Goal: Task Accomplishment & Management: Use online tool/utility

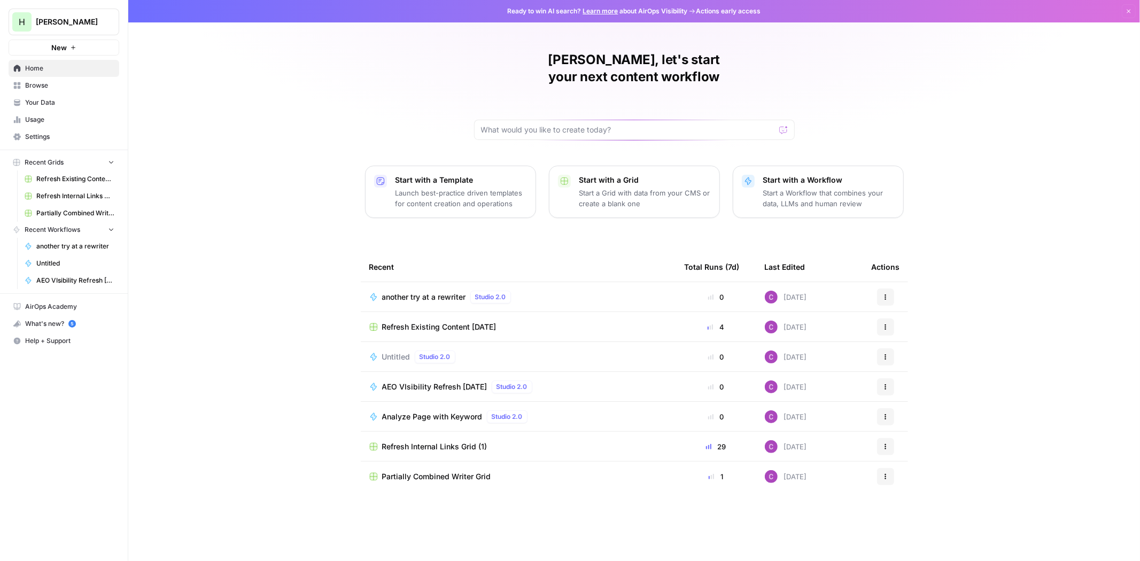
click at [48, 141] on span "Settings" at bounding box center [69, 137] width 89 height 10
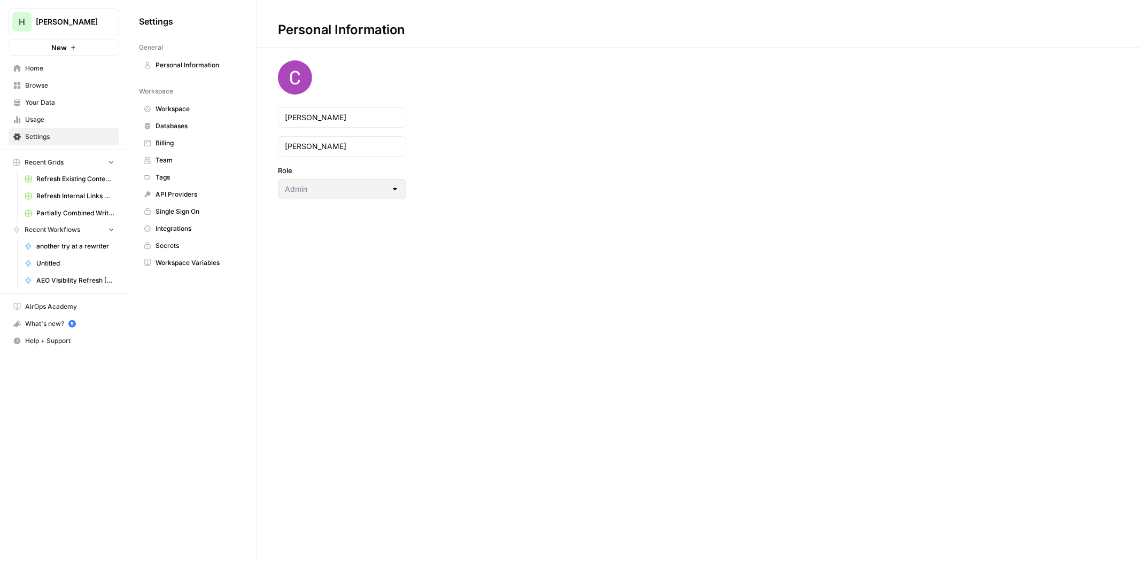
click at [159, 145] on span "Billing" at bounding box center [198, 143] width 85 height 10
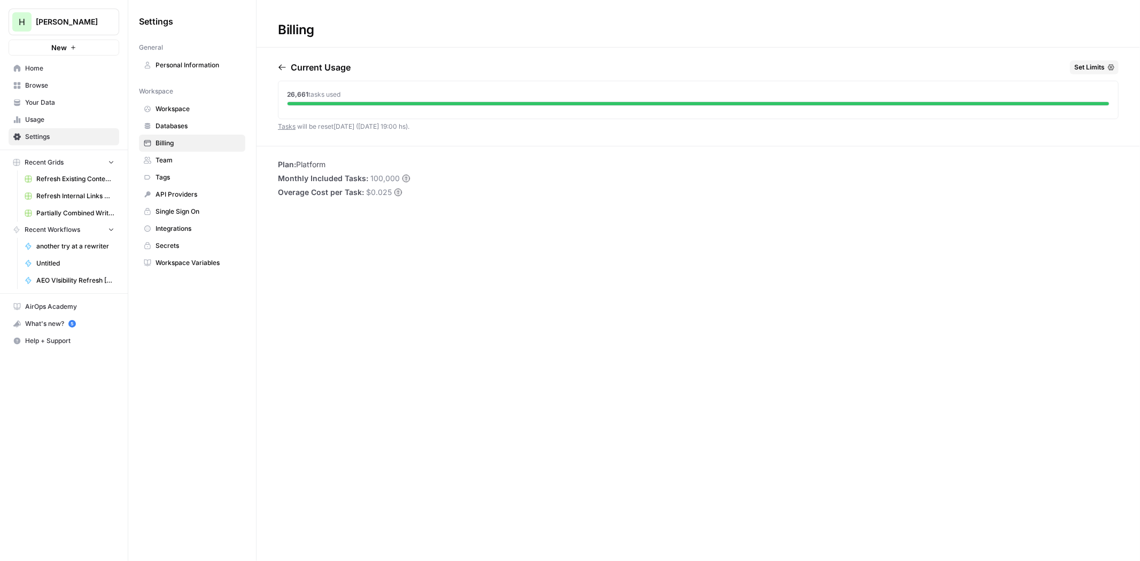
click at [282, 69] on icon "button" at bounding box center [282, 67] width 9 height 9
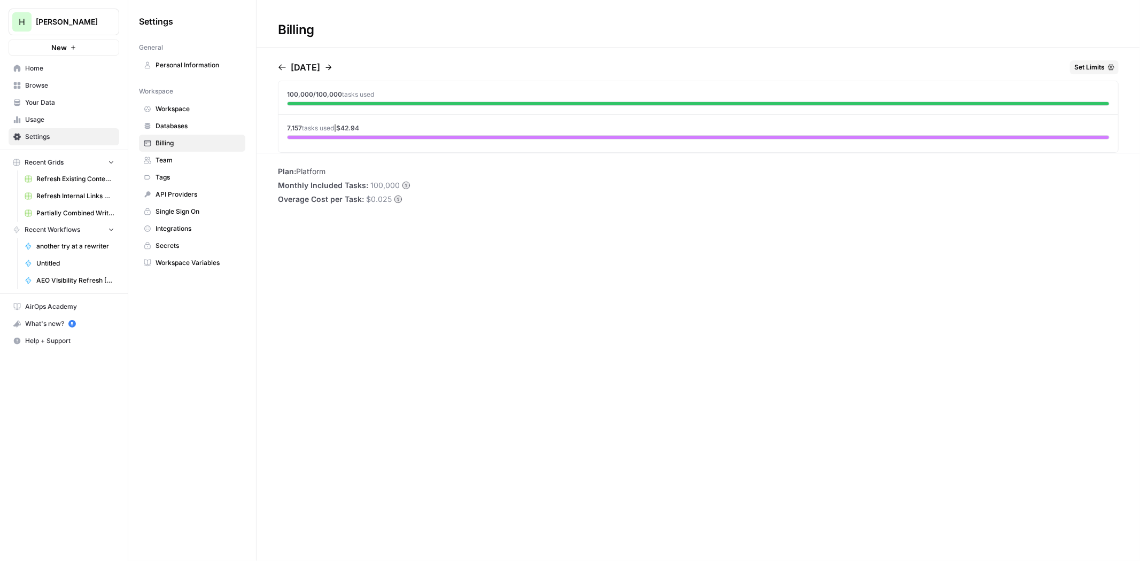
click at [282, 69] on icon "button" at bounding box center [282, 67] width 9 height 9
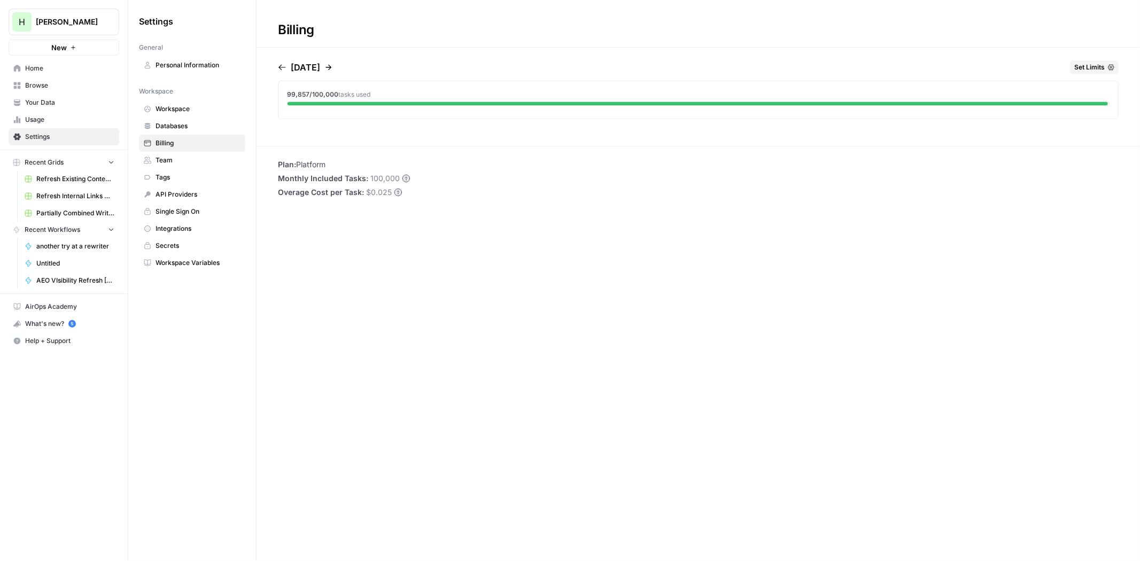
click at [282, 69] on icon "button" at bounding box center [282, 67] width 9 height 9
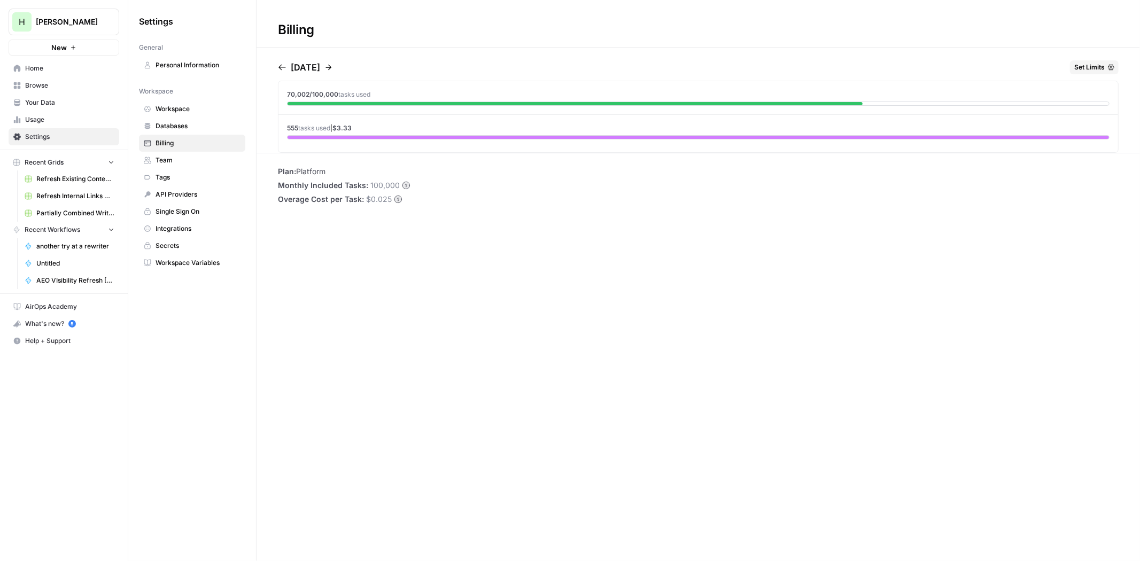
click at [282, 69] on icon "button" at bounding box center [282, 67] width 9 height 9
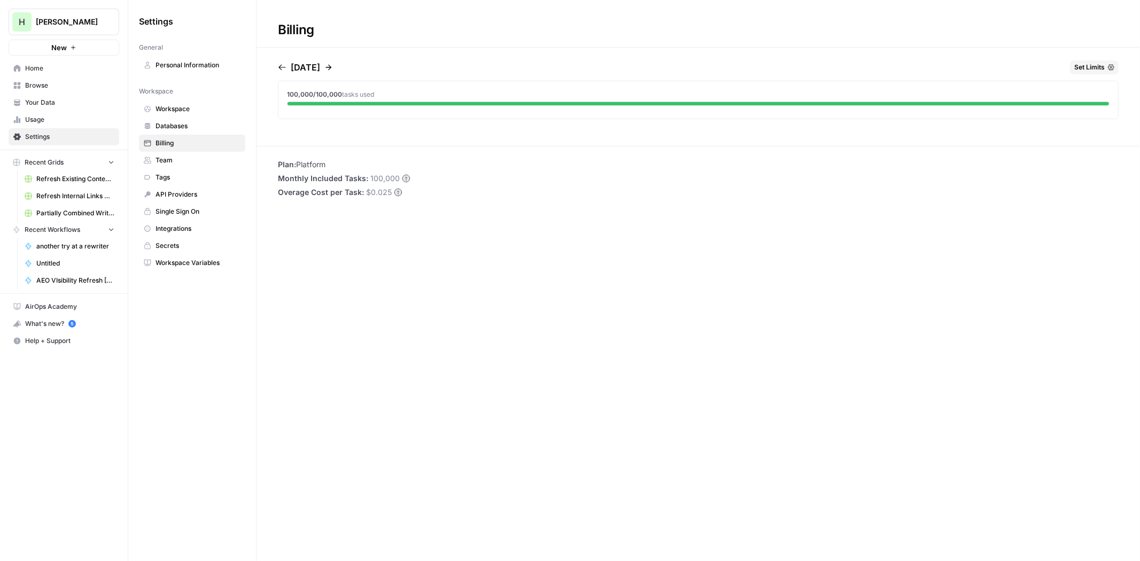
click at [282, 69] on icon "button" at bounding box center [282, 67] width 9 height 9
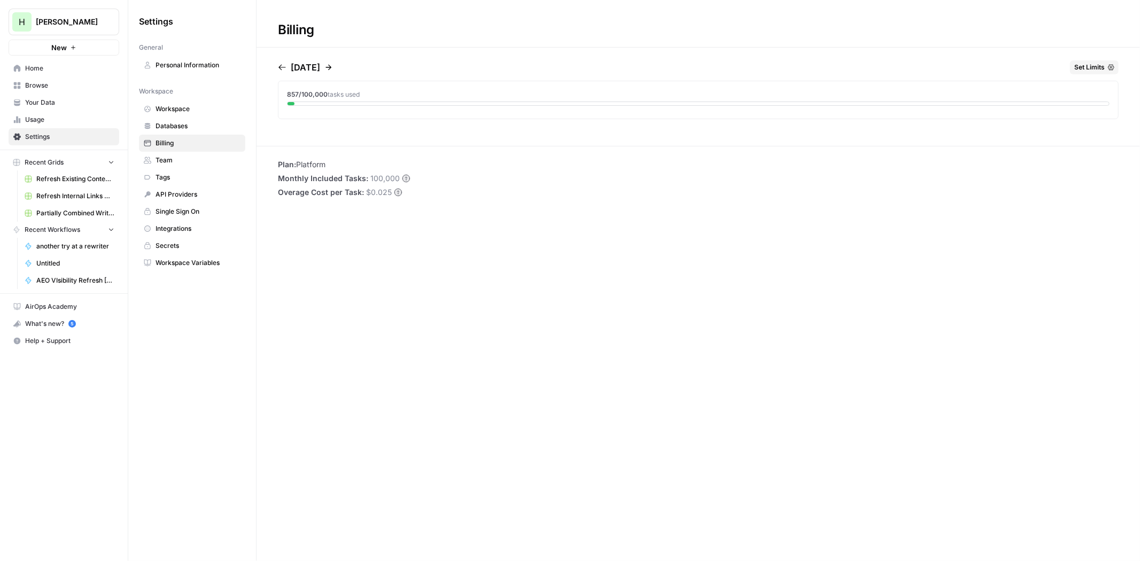
click at [282, 69] on icon "button" at bounding box center [282, 67] width 9 height 9
click at [333, 71] on icon "button" at bounding box center [328, 67] width 9 height 9
click at [284, 66] on icon "button" at bounding box center [282, 67] width 9 height 9
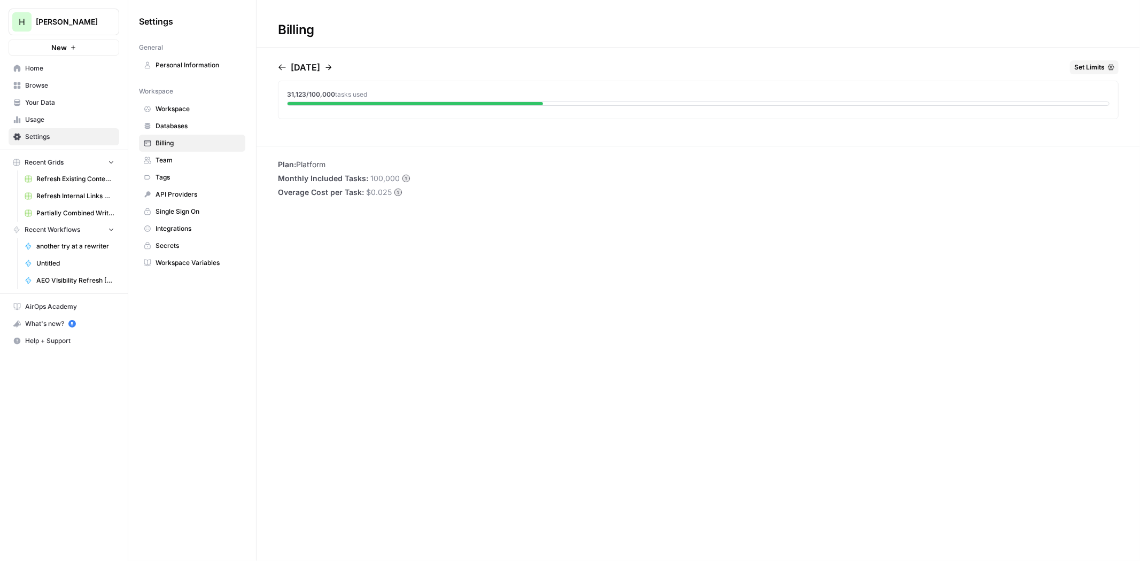
click at [284, 66] on icon "button" at bounding box center [282, 67] width 9 height 9
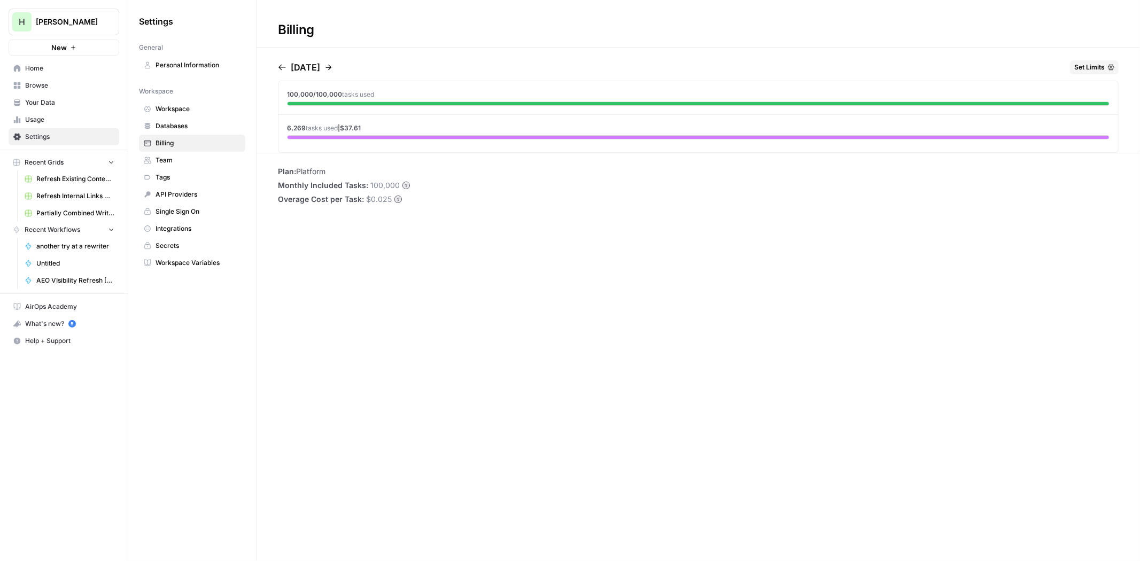
click at [284, 66] on icon "button" at bounding box center [282, 67] width 9 height 9
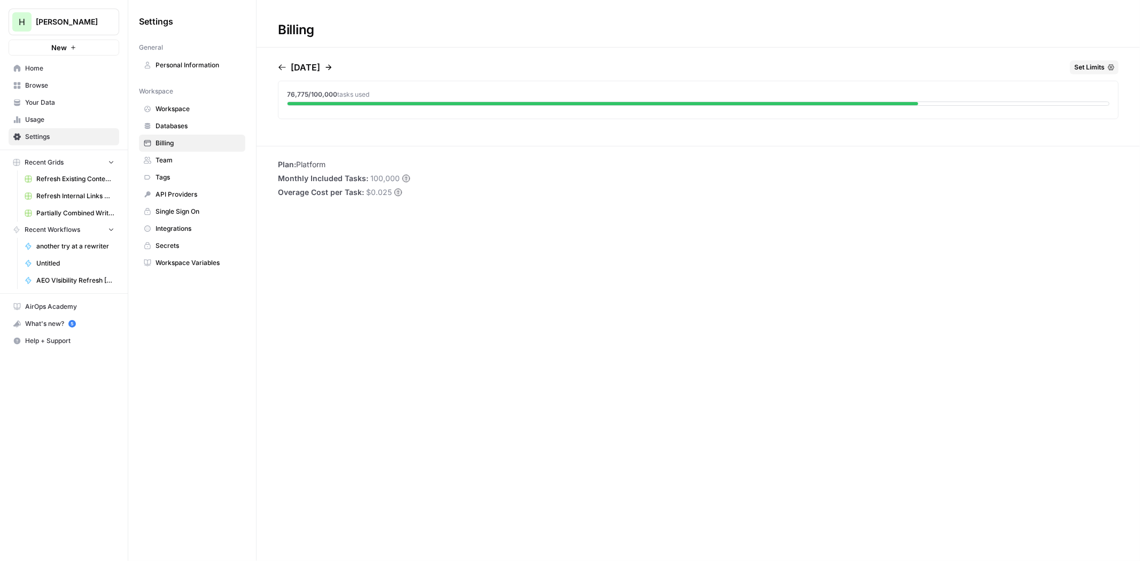
click at [284, 66] on icon "button" at bounding box center [282, 67] width 9 height 9
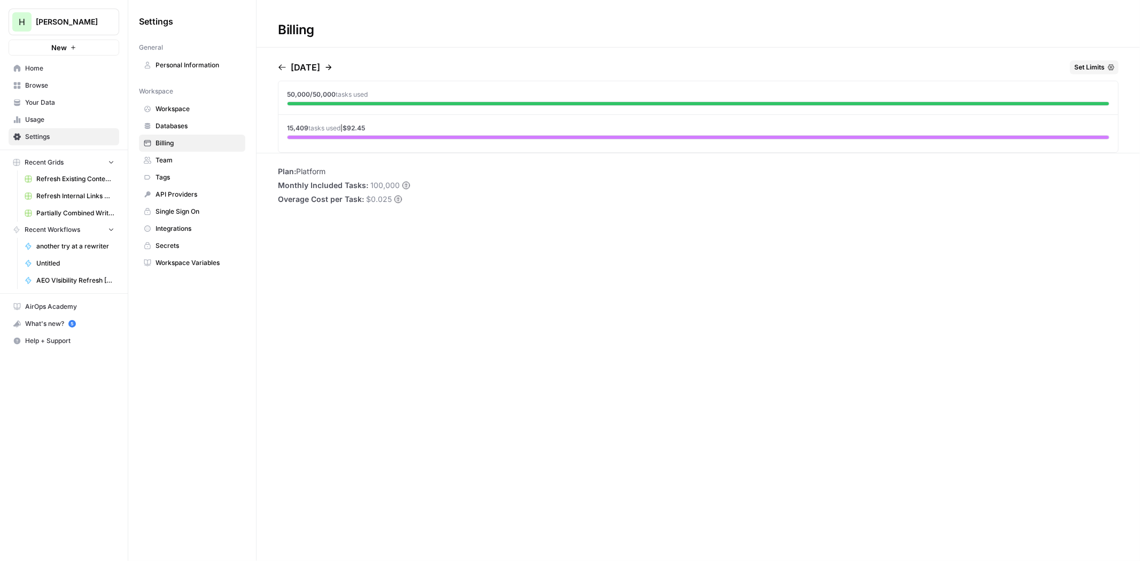
click at [284, 66] on icon "button" at bounding box center [282, 67] width 9 height 9
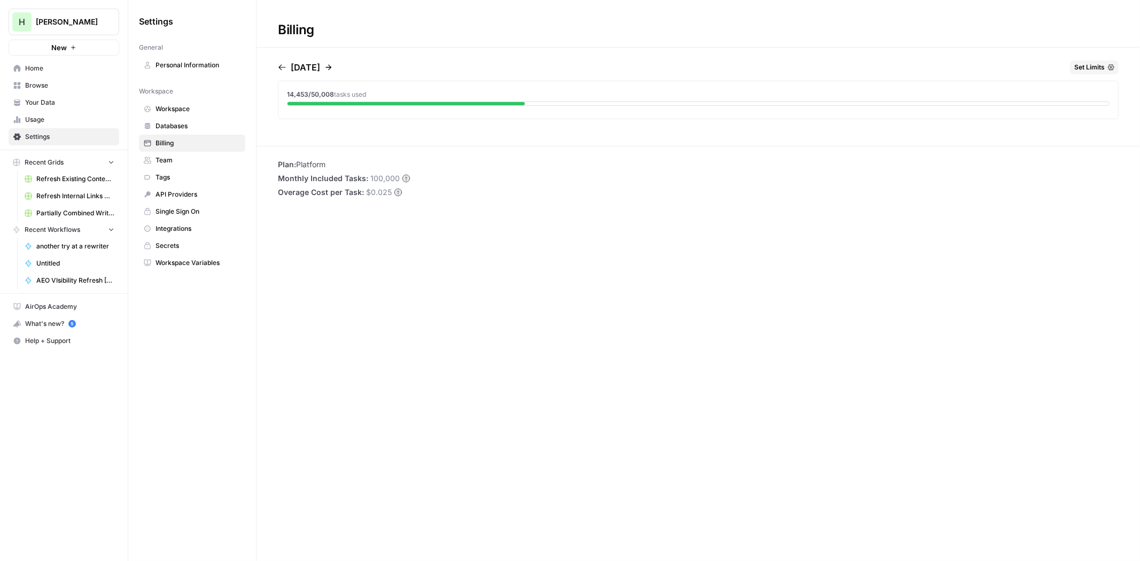
click at [333, 66] on button "button" at bounding box center [326, 67] width 13 height 9
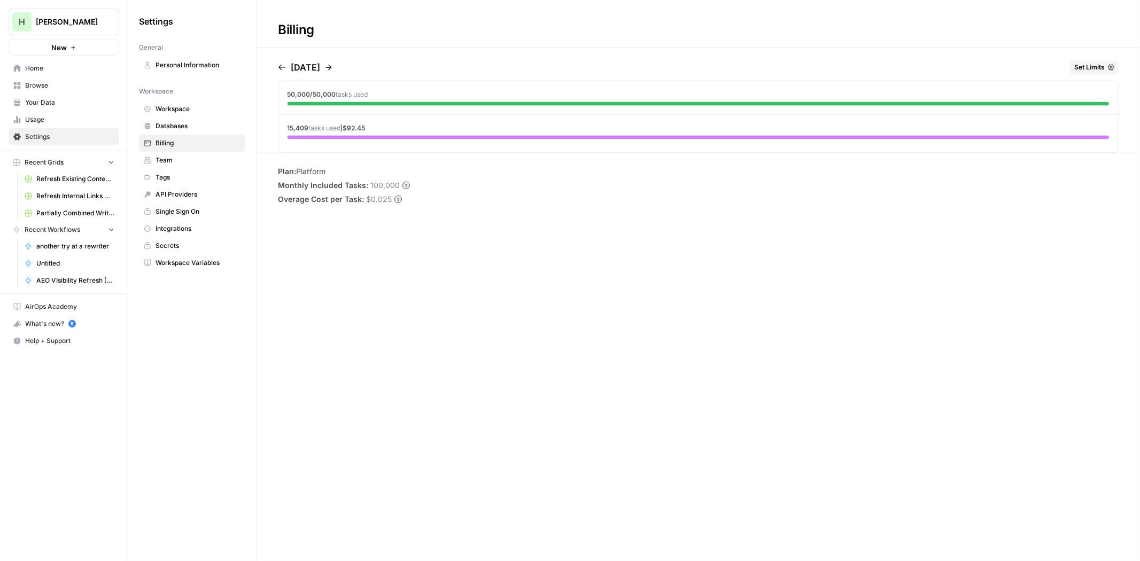
click at [284, 64] on icon "button" at bounding box center [282, 67] width 9 height 9
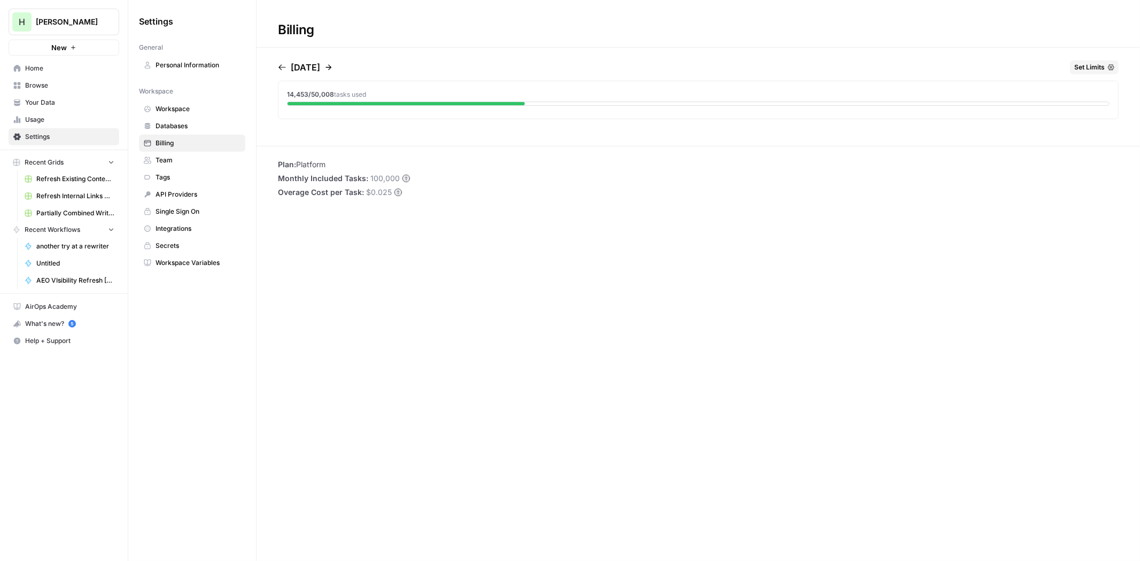
click at [284, 64] on icon "button" at bounding box center [282, 67] width 9 height 9
click at [333, 66] on icon "button" at bounding box center [328, 67] width 9 height 9
click at [333, 64] on icon "button" at bounding box center [328, 67] width 9 height 9
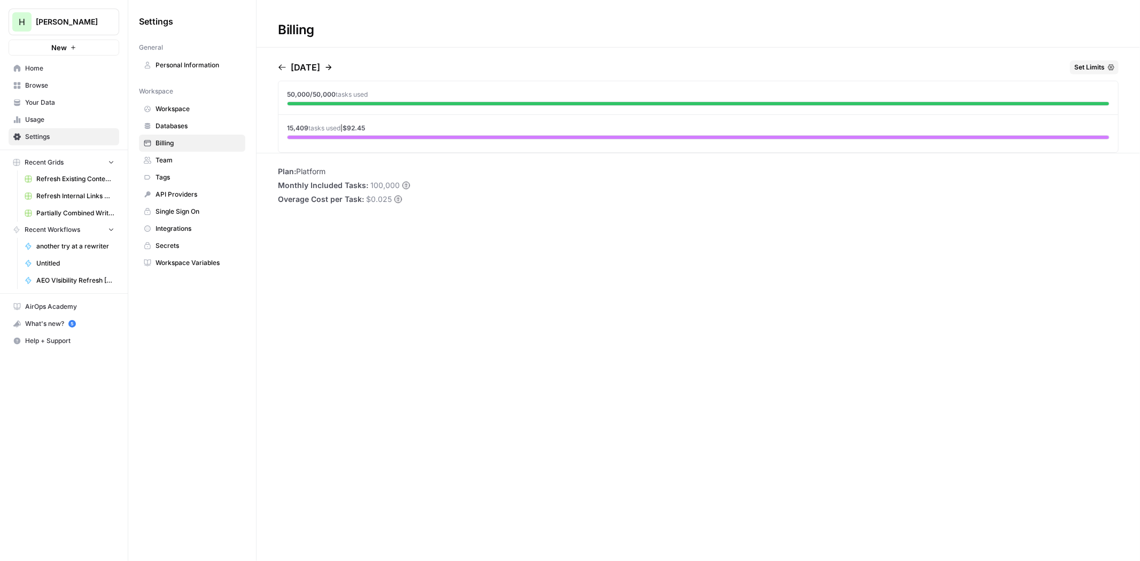
click at [284, 69] on icon "button" at bounding box center [282, 67] width 9 height 9
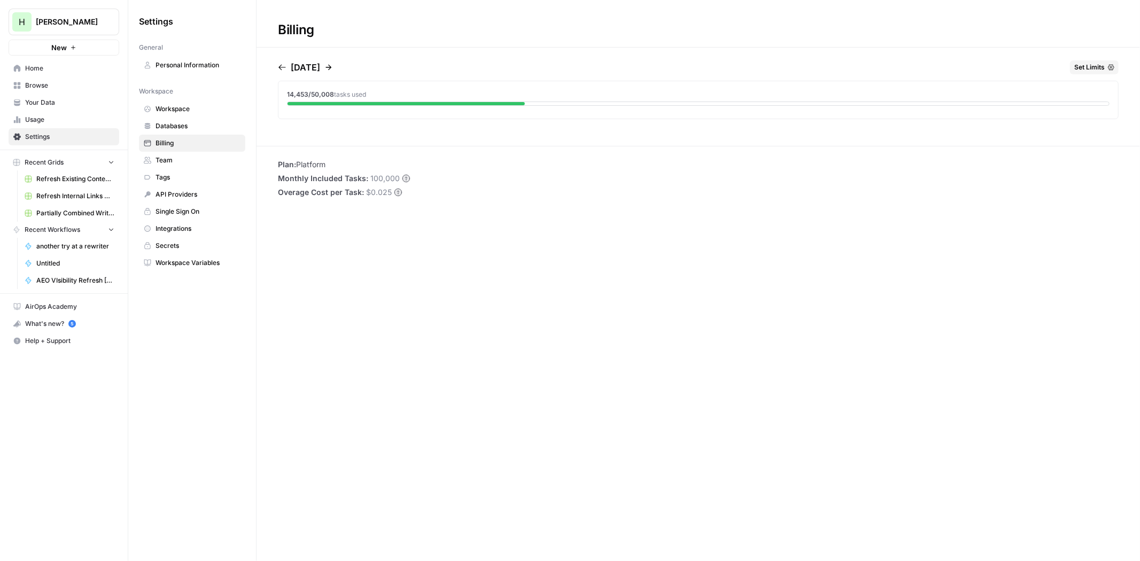
click at [284, 69] on icon "button" at bounding box center [282, 67] width 9 height 9
click at [282, 69] on icon "button" at bounding box center [282, 67] width 9 height 9
click at [319, 65] on icon "button" at bounding box center [316, 68] width 6 height 6
click at [320, 65] on p "November 2023" at bounding box center [305, 67] width 29 height 13
click at [333, 66] on icon "button" at bounding box center [328, 67] width 9 height 9
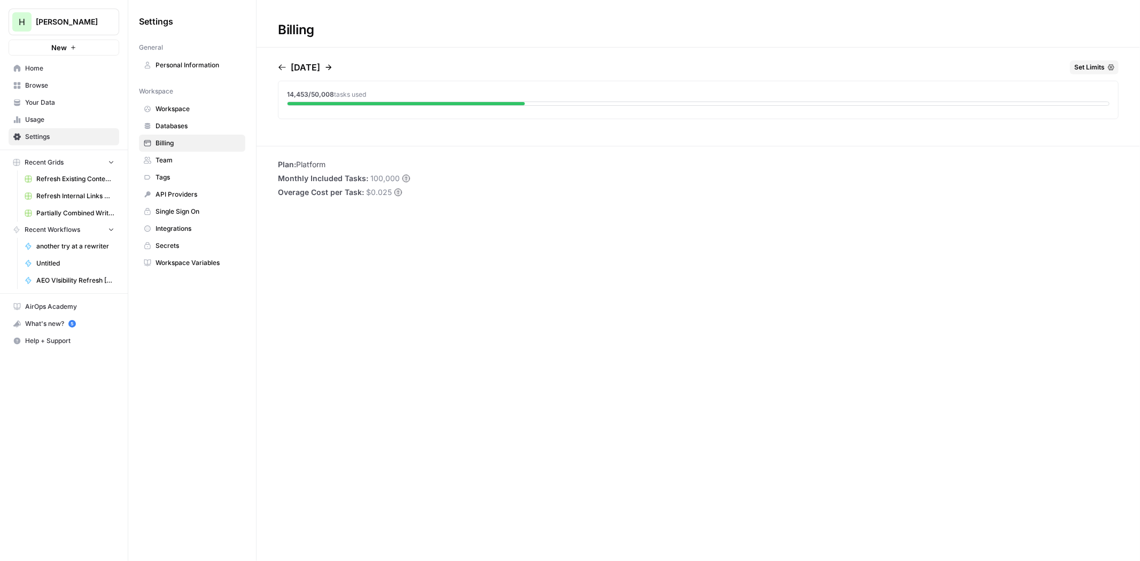
click at [333, 66] on icon "button" at bounding box center [328, 67] width 9 height 9
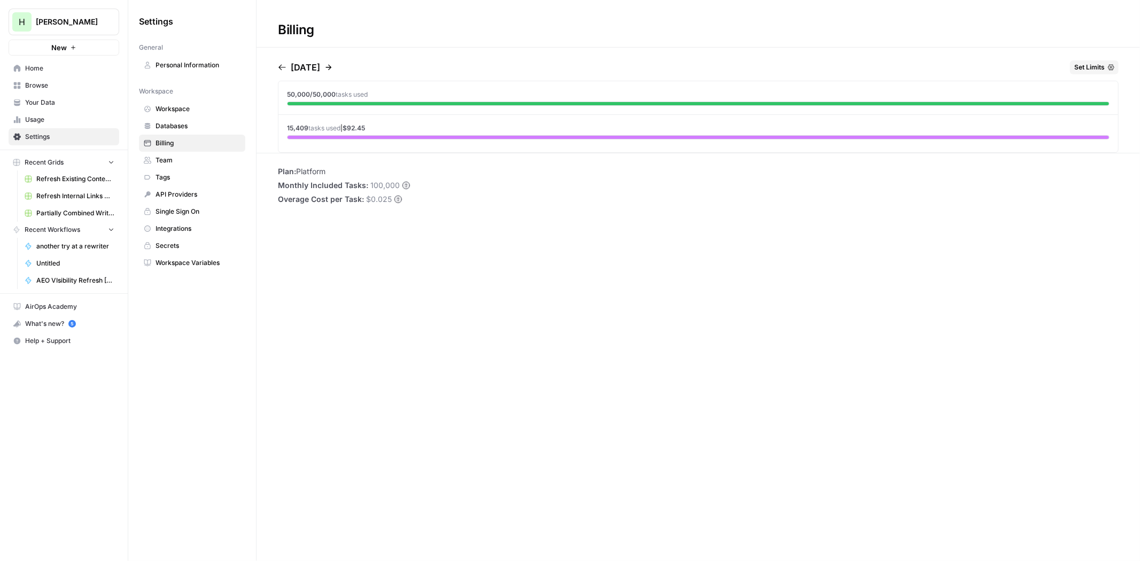
click at [366, 66] on div "January 2024 Set Limits" at bounding box center [698, 69] width 841 height 18
click at [333, 68] on icon "button" at bounding box center [328, 67] width 9 height 9
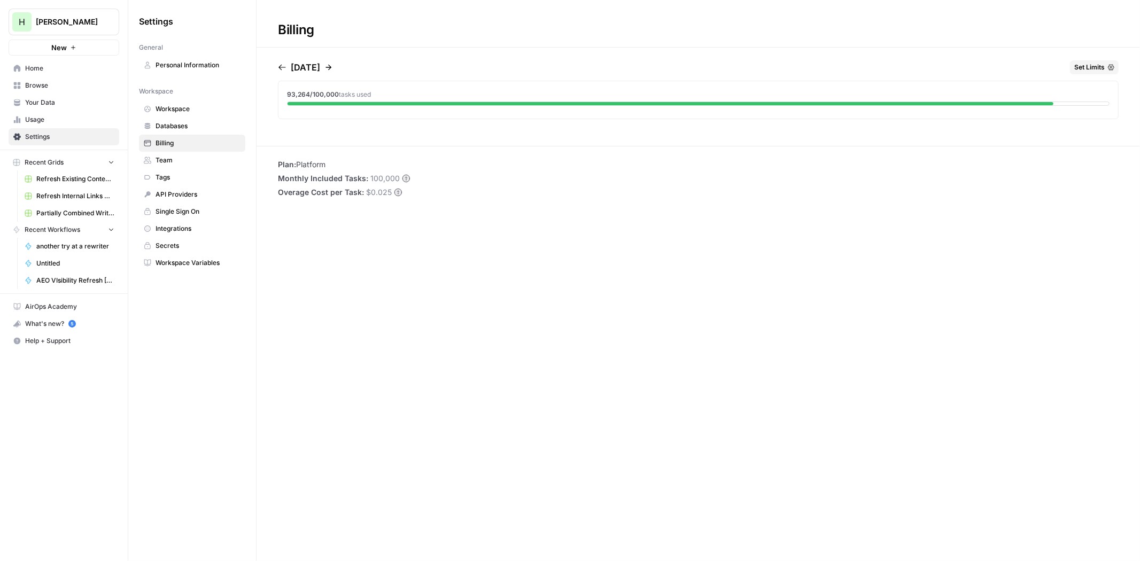
click at [333, 68] on icon "button" at bounding box center [328, 67] width 9 height 9
click at [354, 68] on div "March 2024 Set Limits" at bounding box center [698, 69] width 841 height 18
click at [281, 66] on icon "button" at bounding box center [282, 67] width 9 height 9
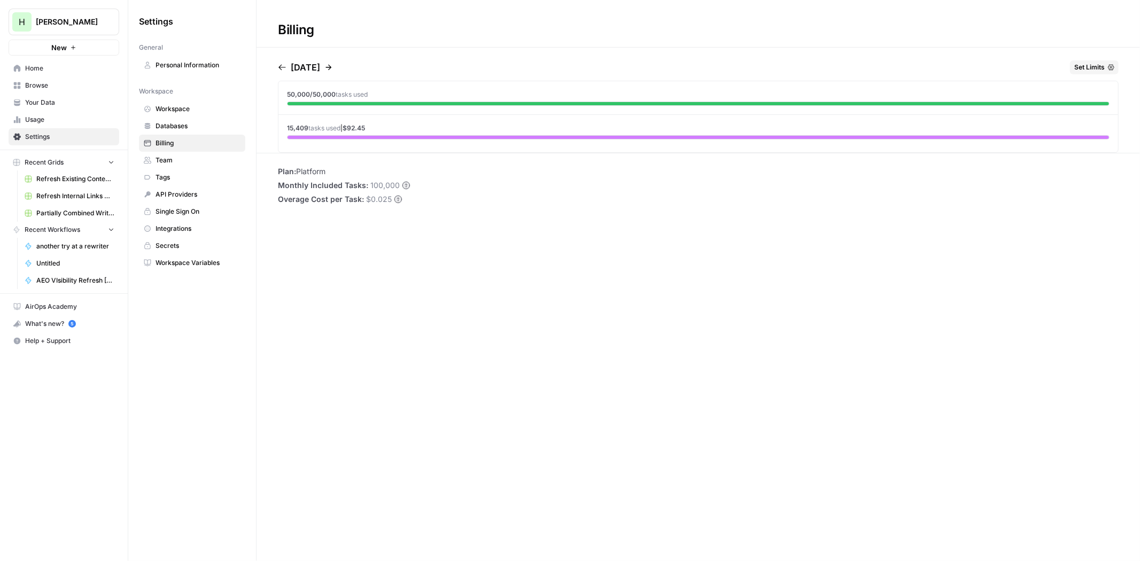
click at [333, 65] on icon "button" at bounding box center [328, 67] width 9 height 9
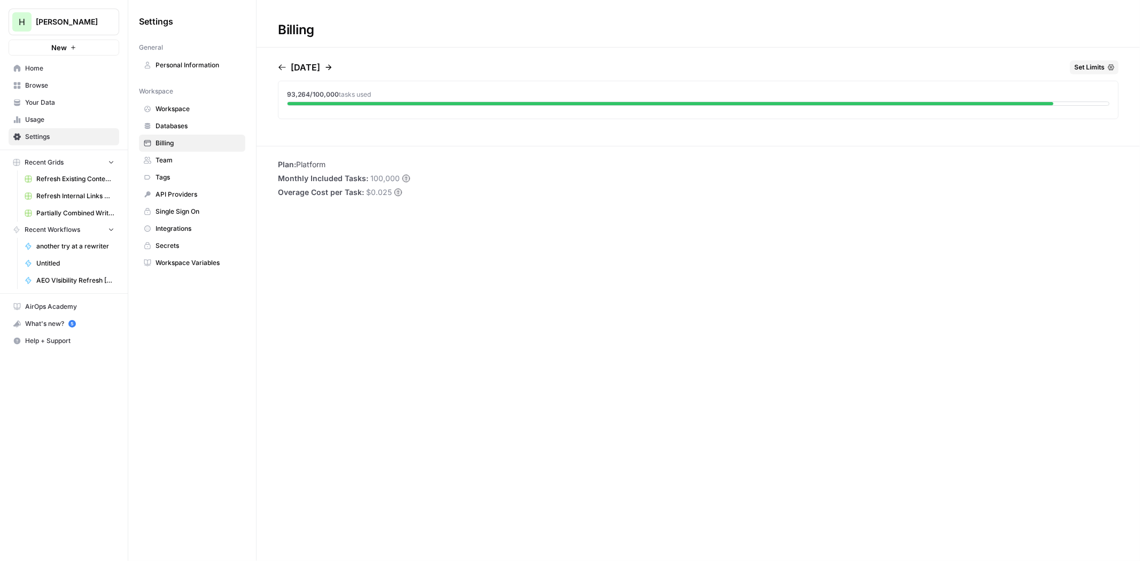
click at [281, 66] on icon "button" at bounding box center [282, 67] width 9 height 9
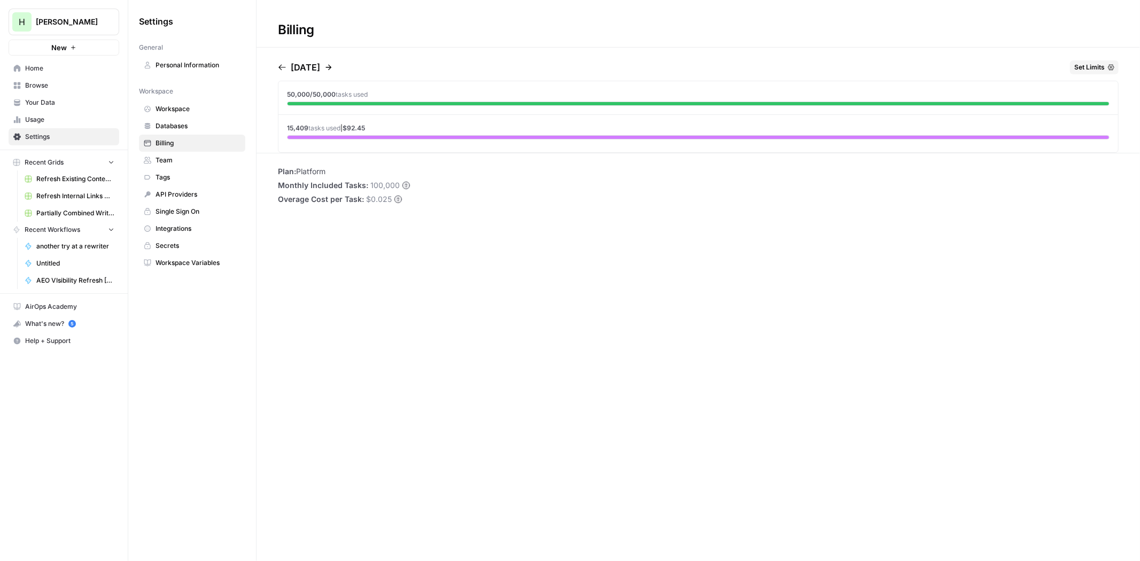
click at [281, 66] on icon "button" at bounding box center [282, 67] width 9 height 9
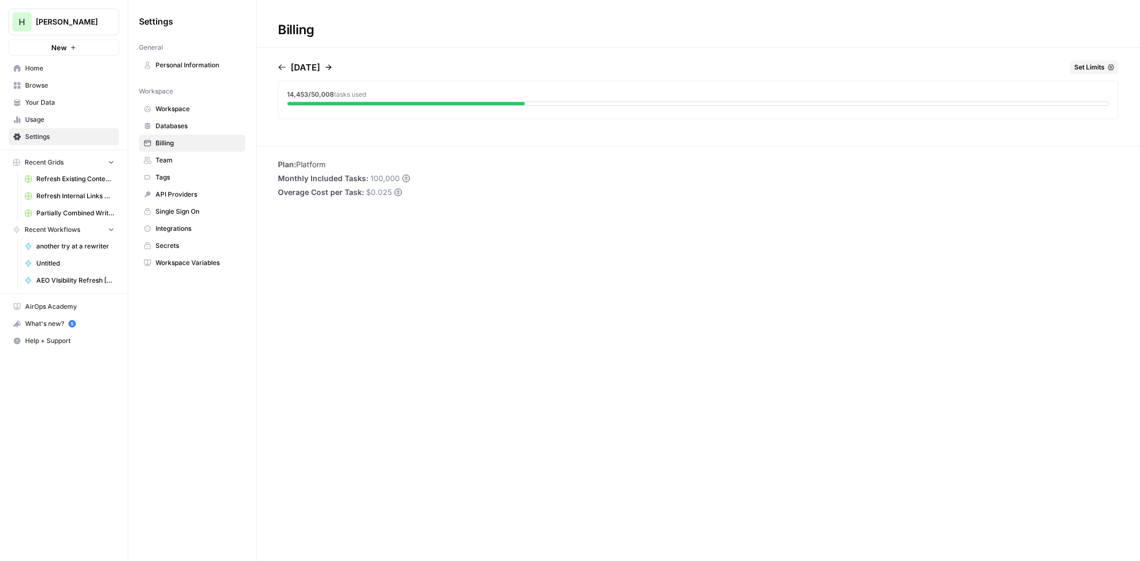
click at [281, 66] on icon "button" at bounding box center [282, 67] width 9 height 9
click at [319, 68] on icon "button" at bounding box center [316, 68] width 6 height 6
click at [320, 68] on p "November 2023" at bounding box center [305, 67] width 29 height 13
click at [333, 69] on icon "button" at bounding box center [328, 67] width 9 height 9
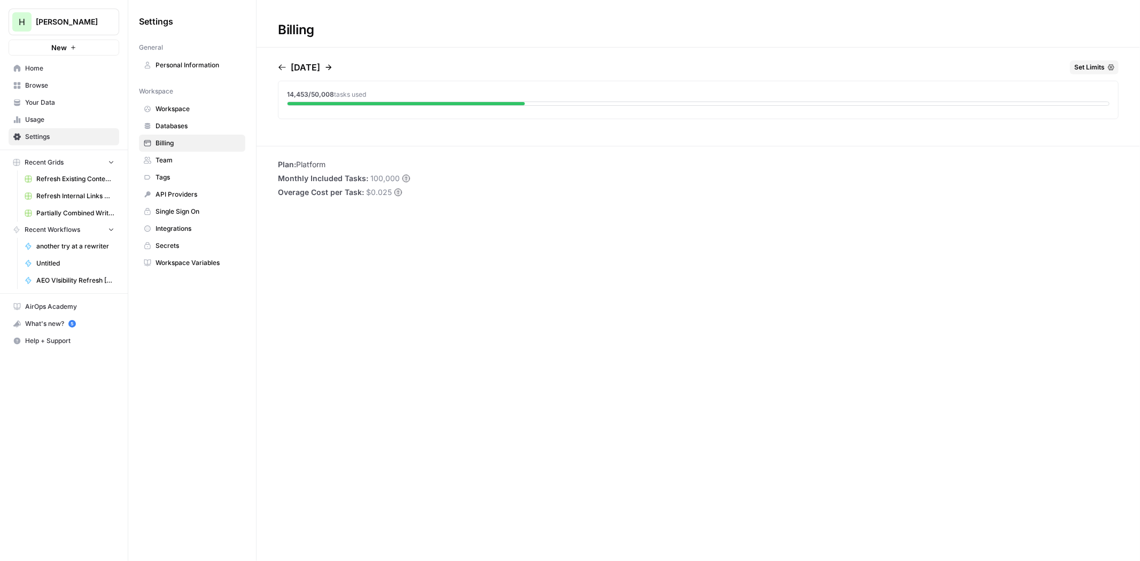
click at [333, 69] on icon "button" at bounding box center [328, 67] width 9 height 9
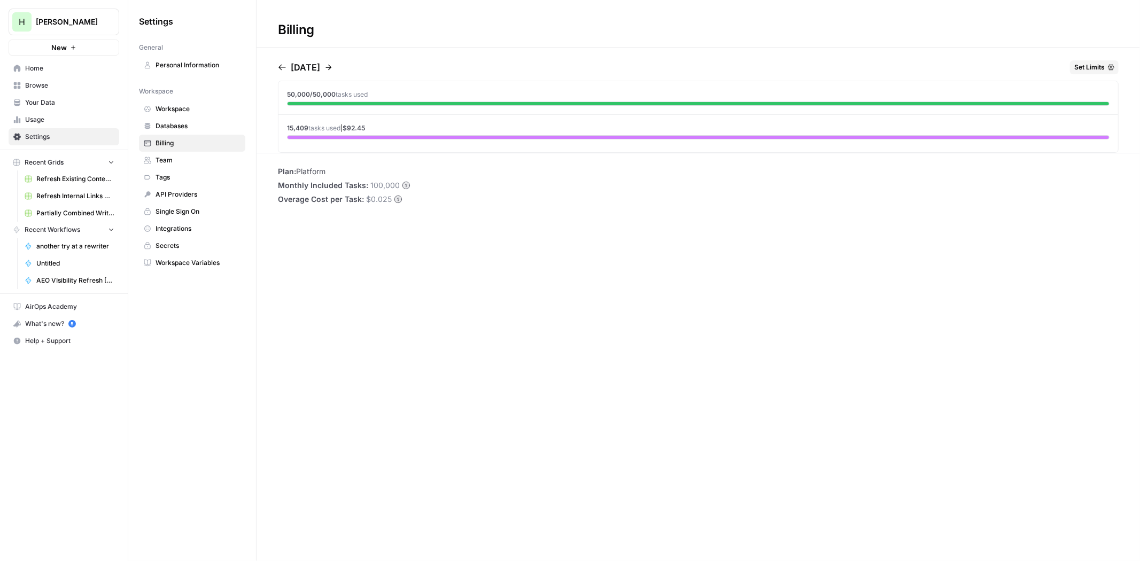
click at [333, 66] on icon "button" at bounding box center [328, 67] width 9 height 9
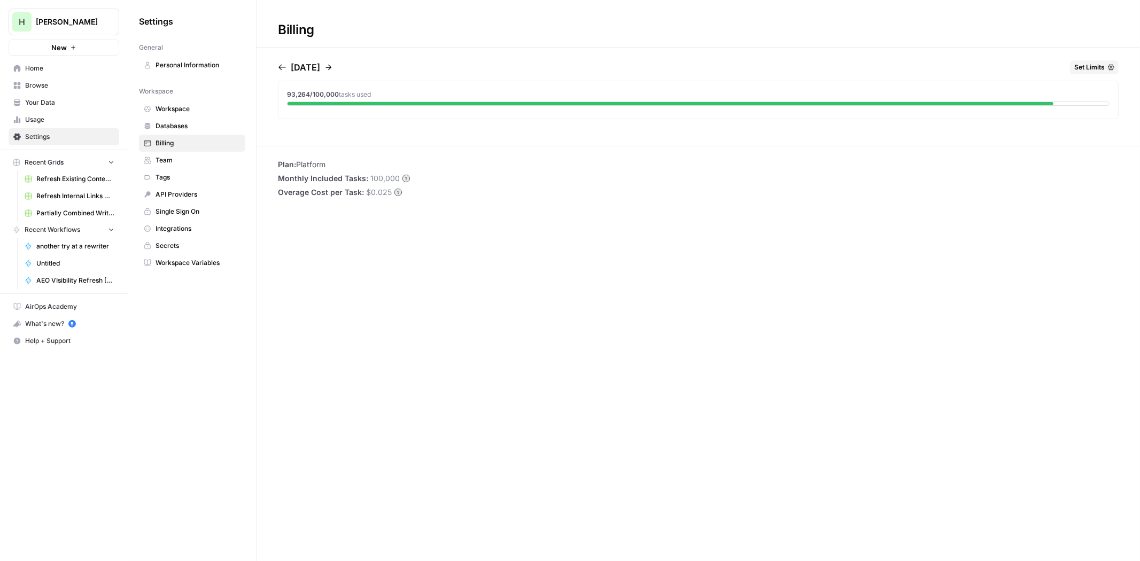
click at [333, 66] on icon "button" at bounding box center [328, 67] width 9 height 9
click at [357, 66] on div "March 2024 Set Limits" at bounding box center [698, 69] width 841 height 18
click at [281, 64] on icon "button" at bounding box center [282, 67] width 9 height 9
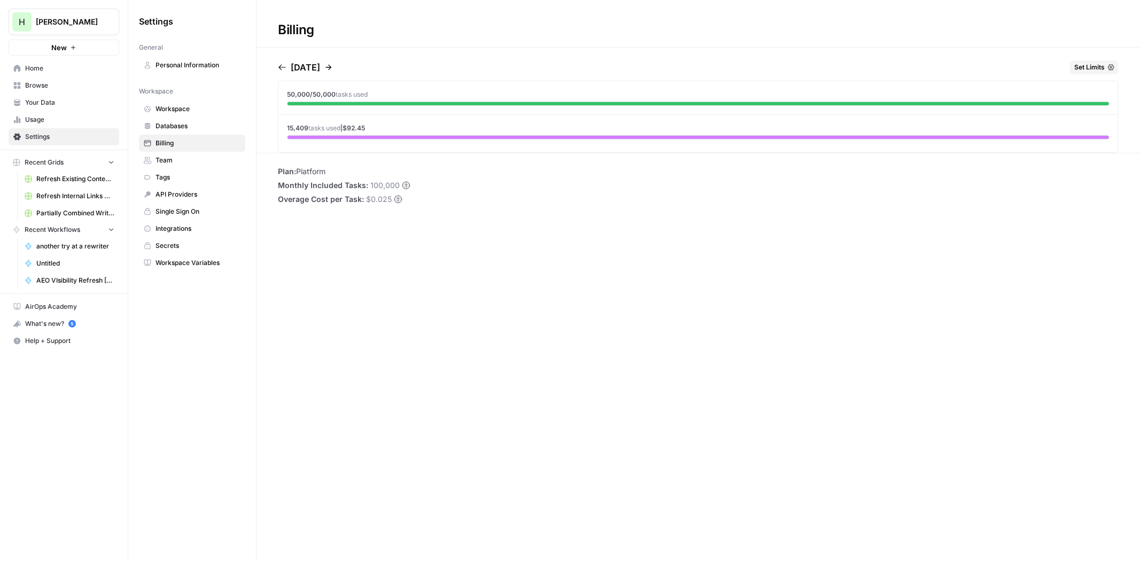
click at [333, 64] on icon "button" at bounding box center [328, 67] width 9 height 9
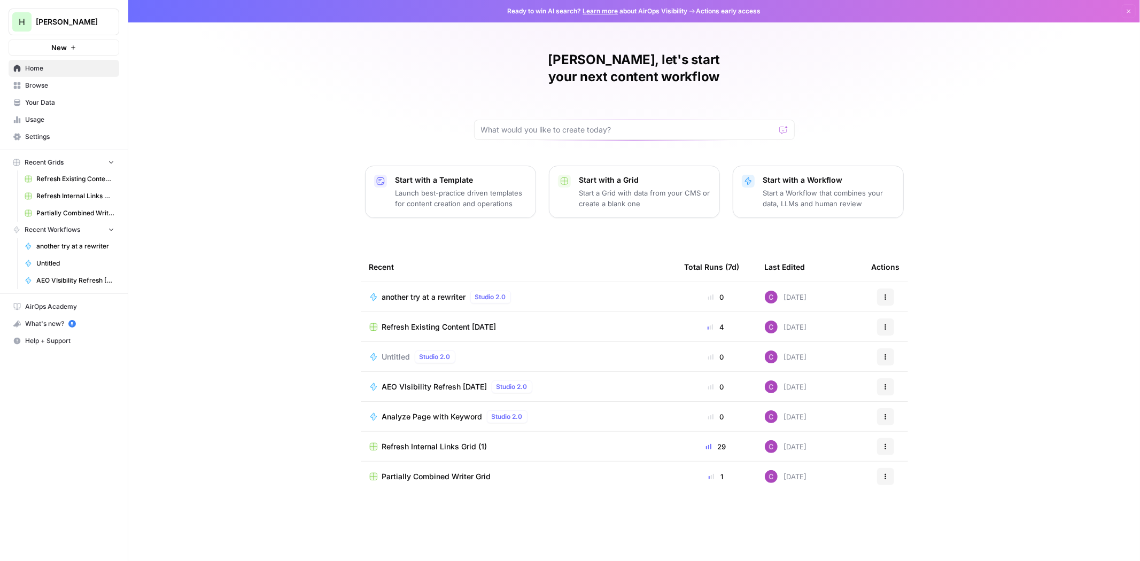
click at [790, 175] on div "Start with a Workflow Start a Workflow that combines your data, LLMs and human …" at bounding box center [828, 192] width 131 height 34
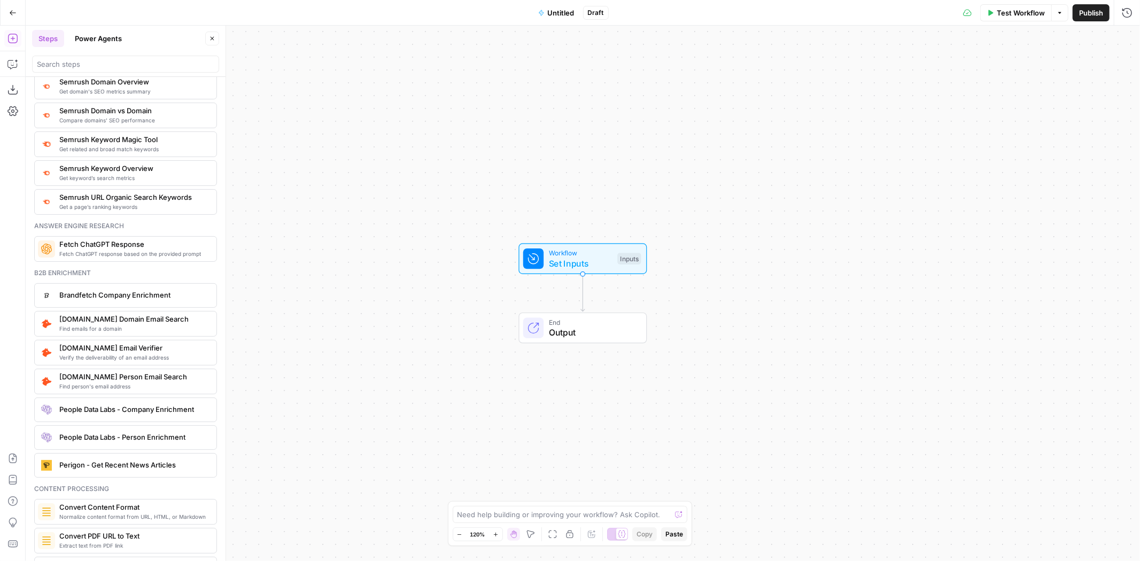
scroll to position [1425, 0]
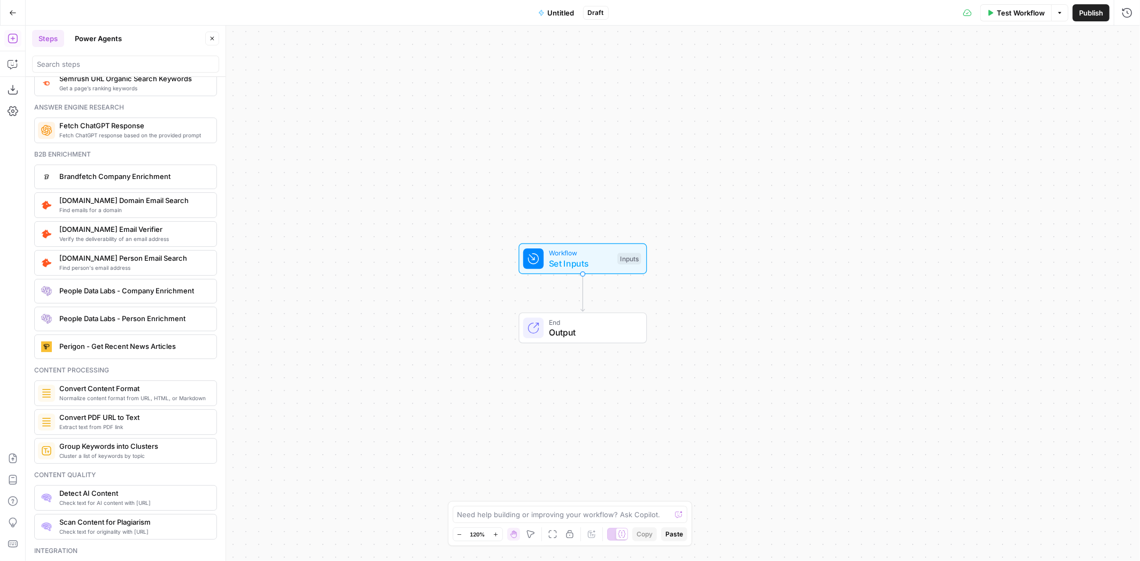
click at [142, 136] on span "Fetch ChatGPT response based on the provided prompt" at bounding box center [133, 135] width 149 height 9
click at [547, 15] on button "Untitled" at bounding box center [556, 12] width 49 height 17
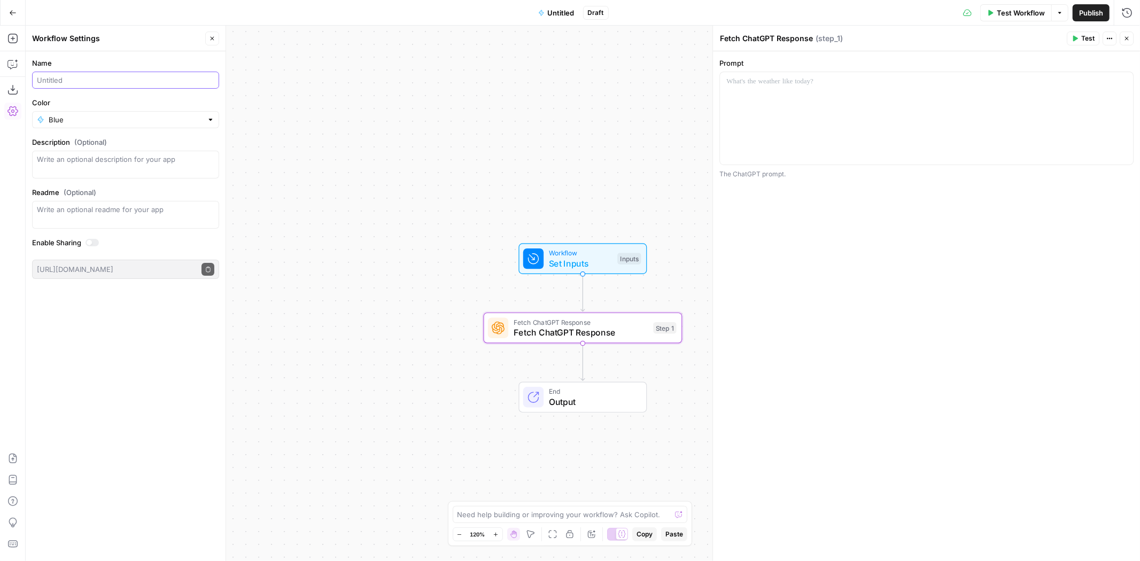
click at [108, 80] on input "Name" at bounding box center [125, 80] width 177 height 11
type input "Fetch GPT Response"
click at [211, 41] on icon "button" at bounding box center [212, 38] width 6 height 6
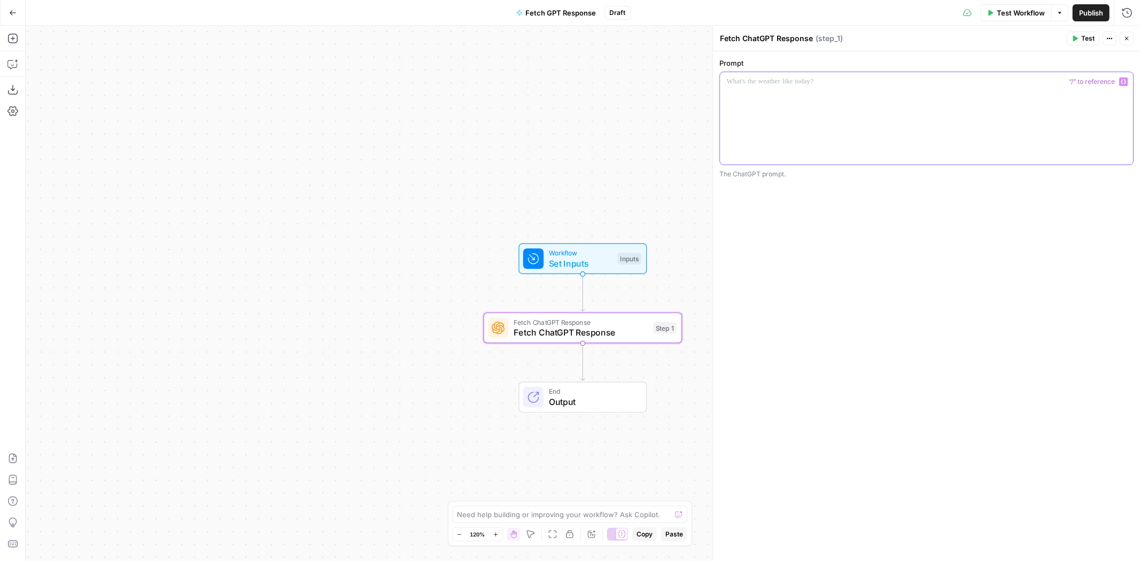
click at [814, 120] on div at bounding box center [926, 118] width 413 height 92
click at [1085, 41] on span "Test" at bounding box center [1087, 39] width 13 height 10
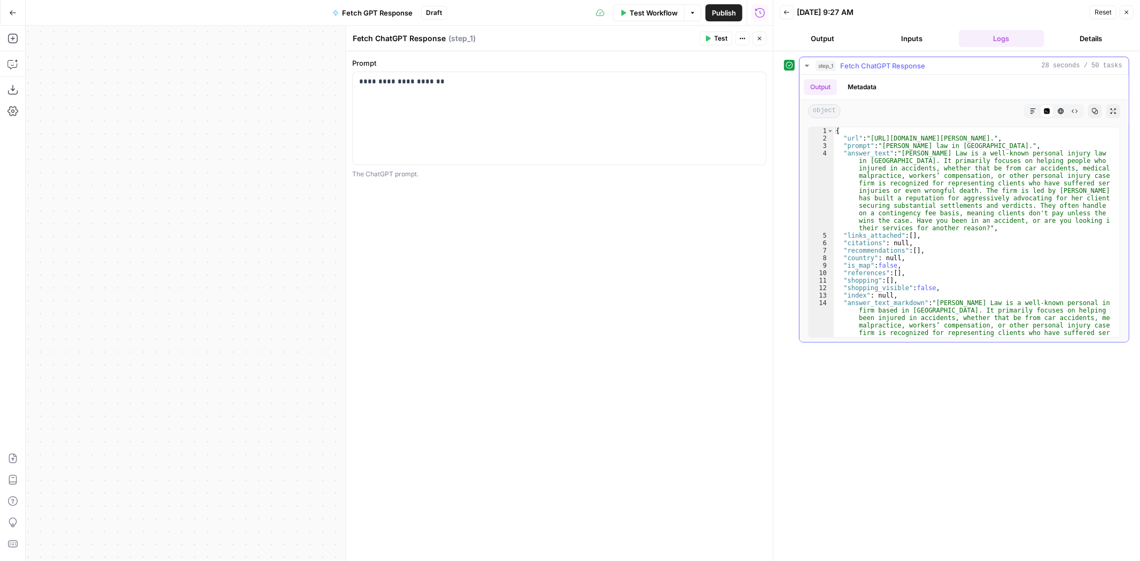
type textarea "**********"
click at [1017, 173] on div "{ "url" : "[URL][DOMAIN_NAME][PERSON_NAME]." , "prompt" : "[PERSON_NAME] law in…" at bounding box center [972, 277] width 277 height 300
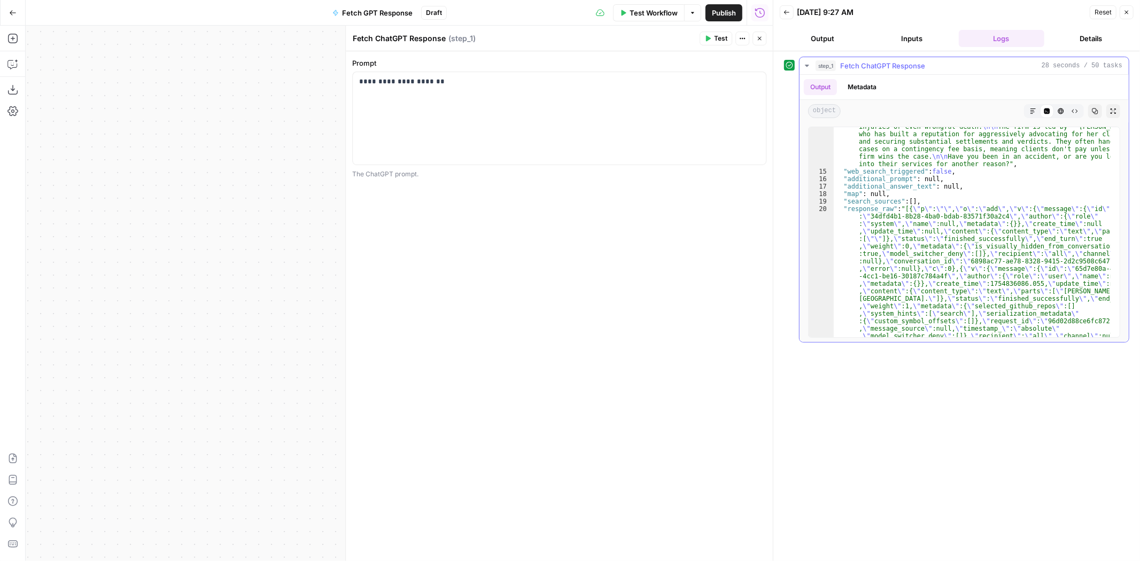
scroll to position [356, 0]
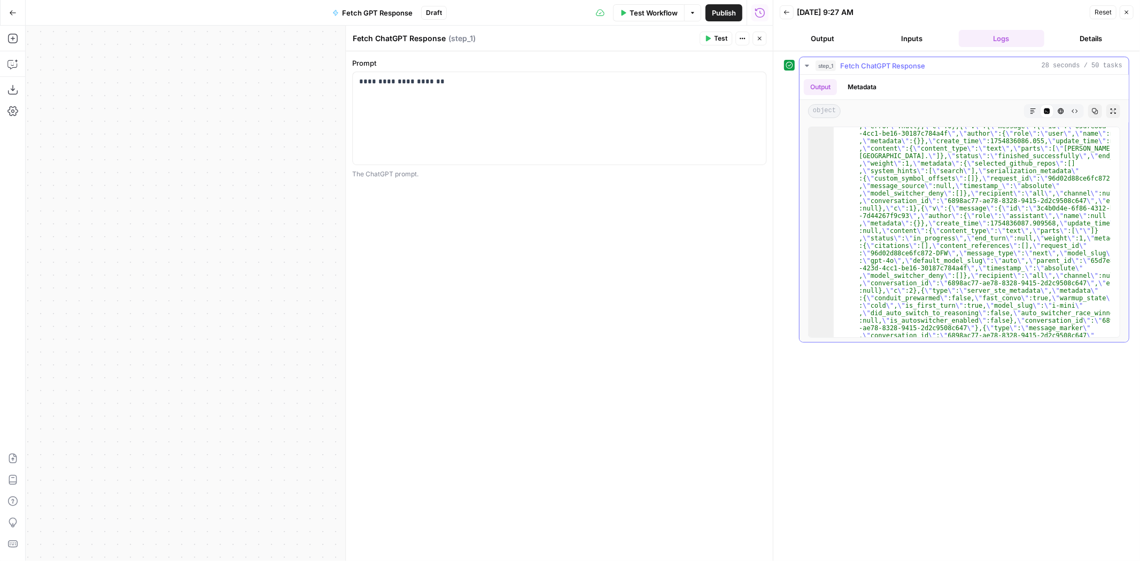
click at [1031, 107] on button "Markdown" at bounding box center [1033, 111] width 14 height 14
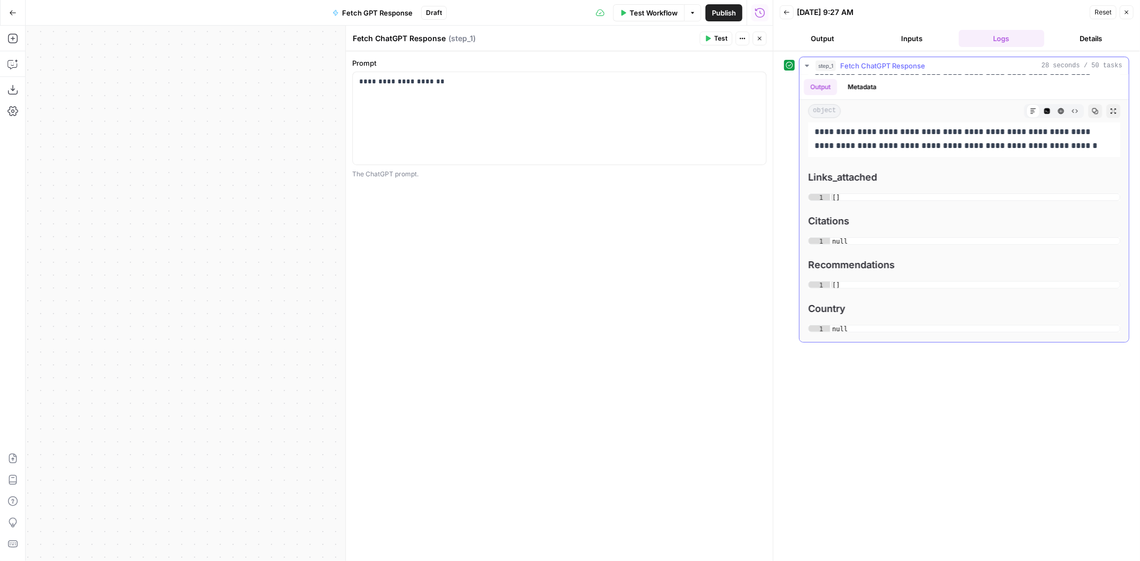
scroll to position [297, 0]
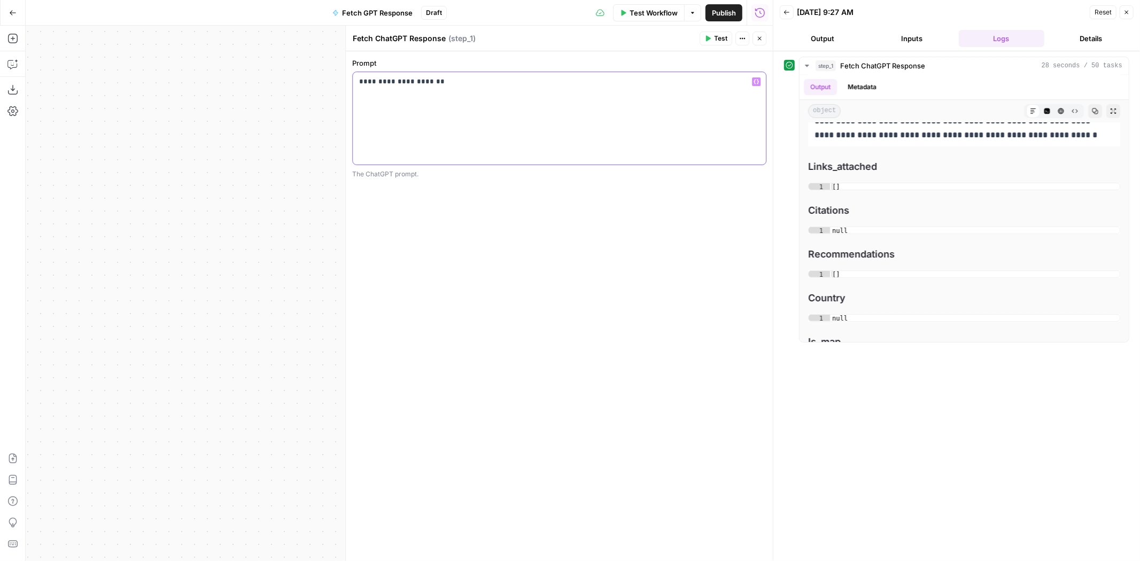
drag, startPoint x: 444, startPoint y: 89, endPoint x: 345, endPoint y: 83, distance: 99.1
click at [345, 83] on div "**********" at bounding box center [559, 294] width 428 height 536
click at [726, 36] on span "Test" at bounding box center [720, 39] width 13 height 10
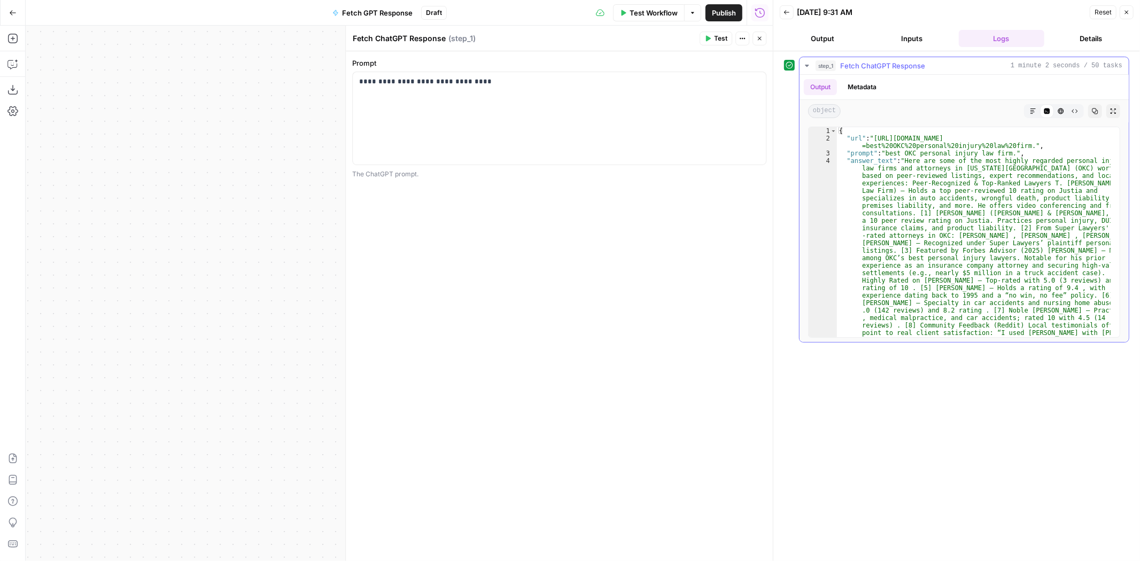
click at [1031, 115] on button "Markdown" at bounding box center [1033, 111] width 14 height 14
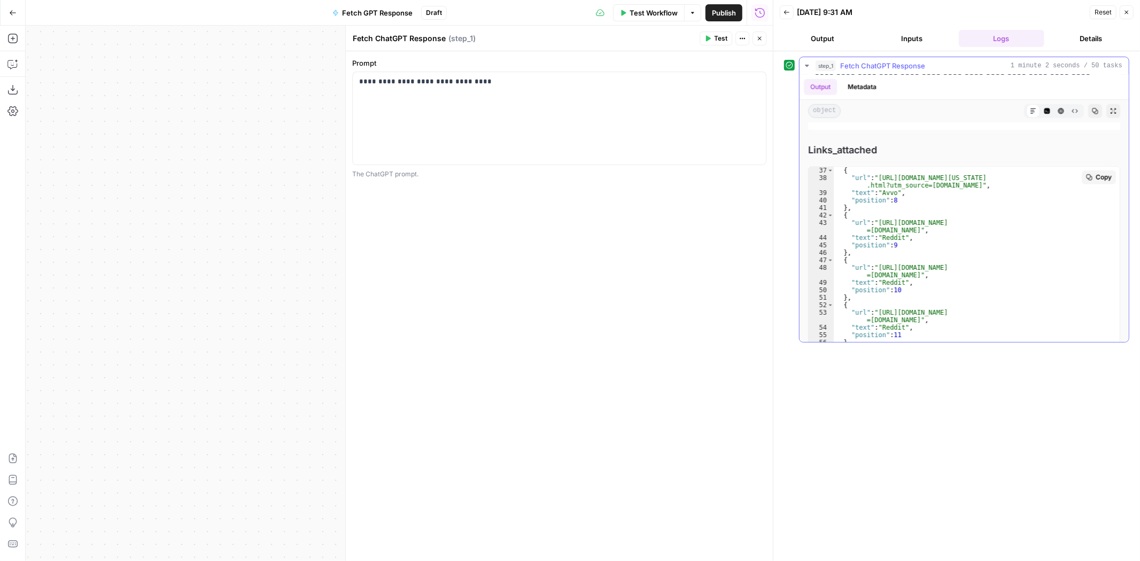
scroll to position [329, 0]
click at [762, 35] on icon "button" at bounding box center [759, 38] width 6 height 6
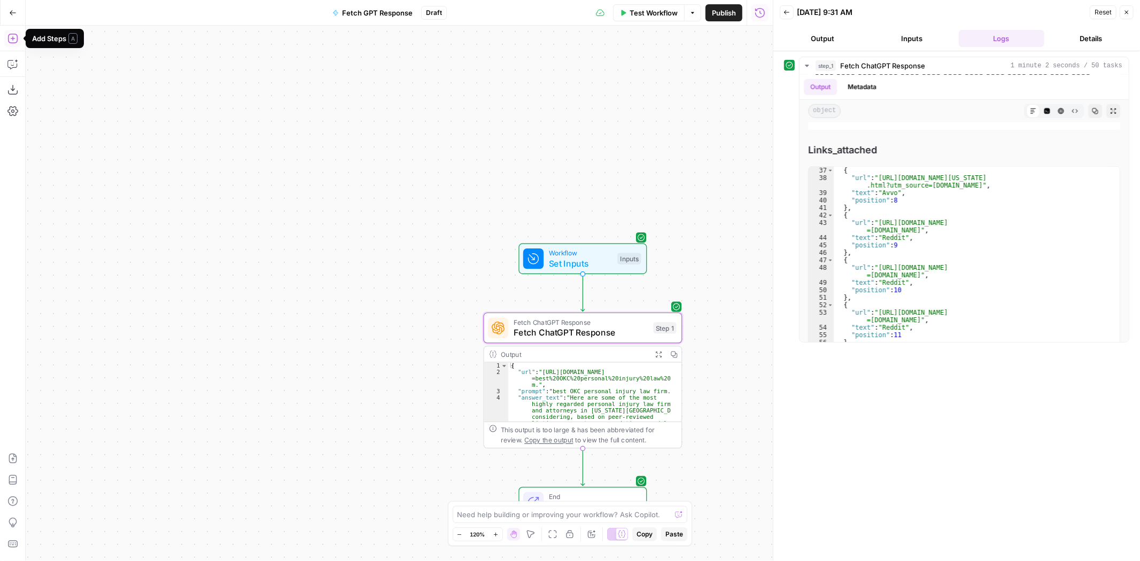
click at [13, 40] on icon "button" at bounding box center [12, 38] width 11 height 11
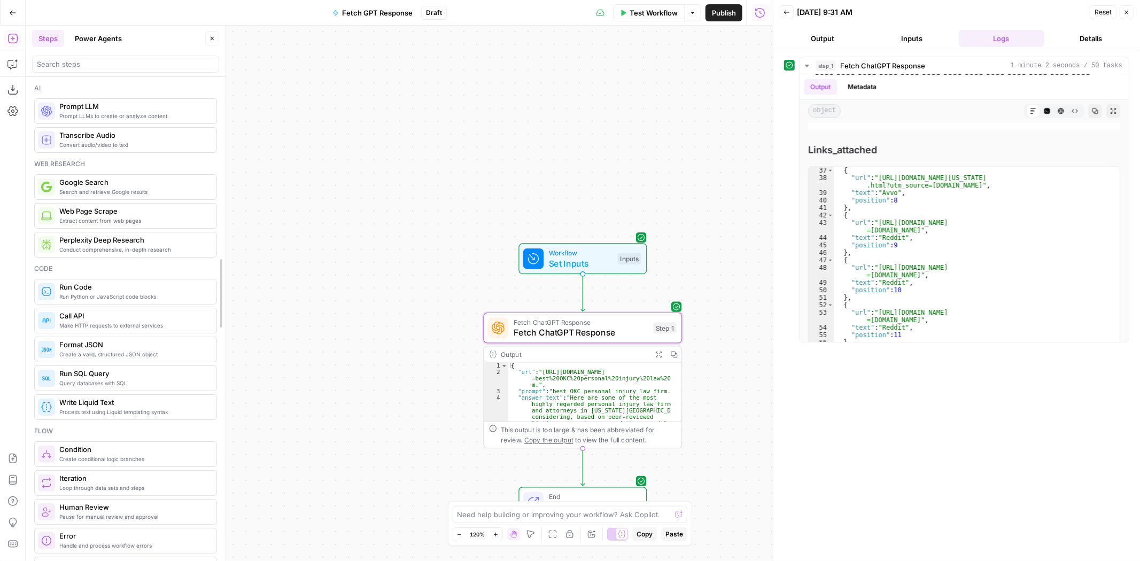
drag, startPoint x: 220, startPoint y: 145, endPoint x: 220, endPoint y: 165, distance: 19.8
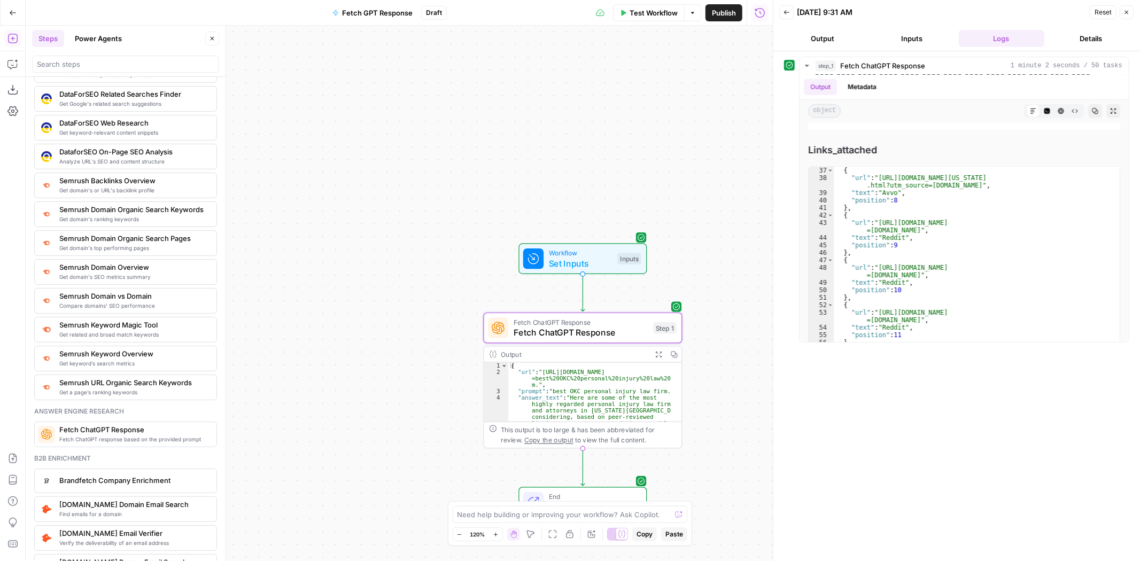
scroll to position [1128, 0]
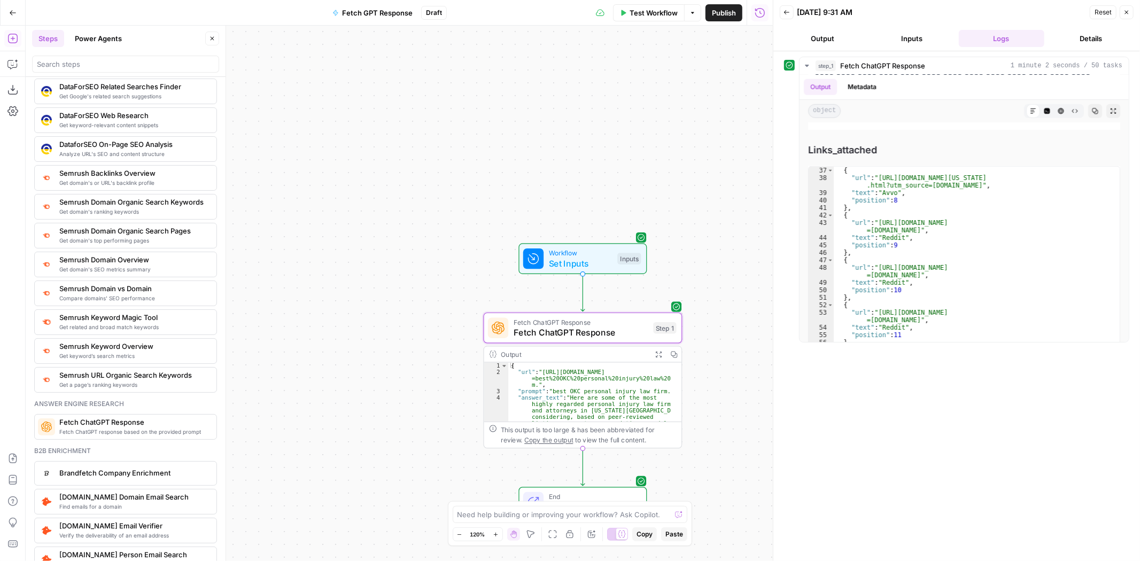
click at [277, 216] on div "Workflow Set Inputs Inputs Fetch ChatGPT Response Fetch ChatGPT Response Step 1…" at bounding box center [399, 294] width 747 height 536
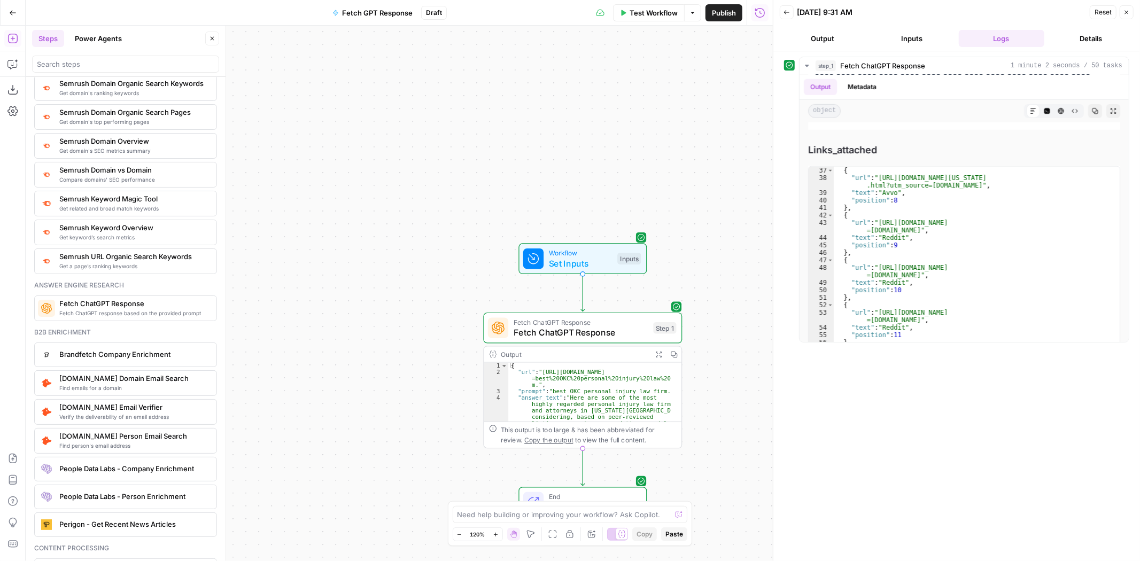
scroll to position [1188, 0]
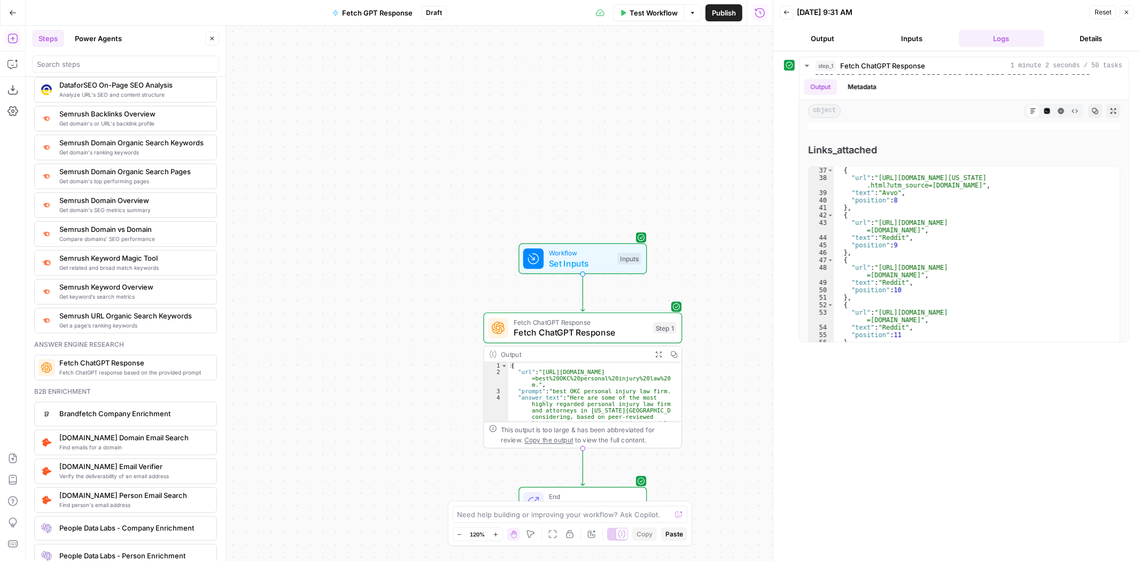
click at [95, 242] on span "Compare domains' SEO performance" at bounding box center [133, 239] width 149 height 9
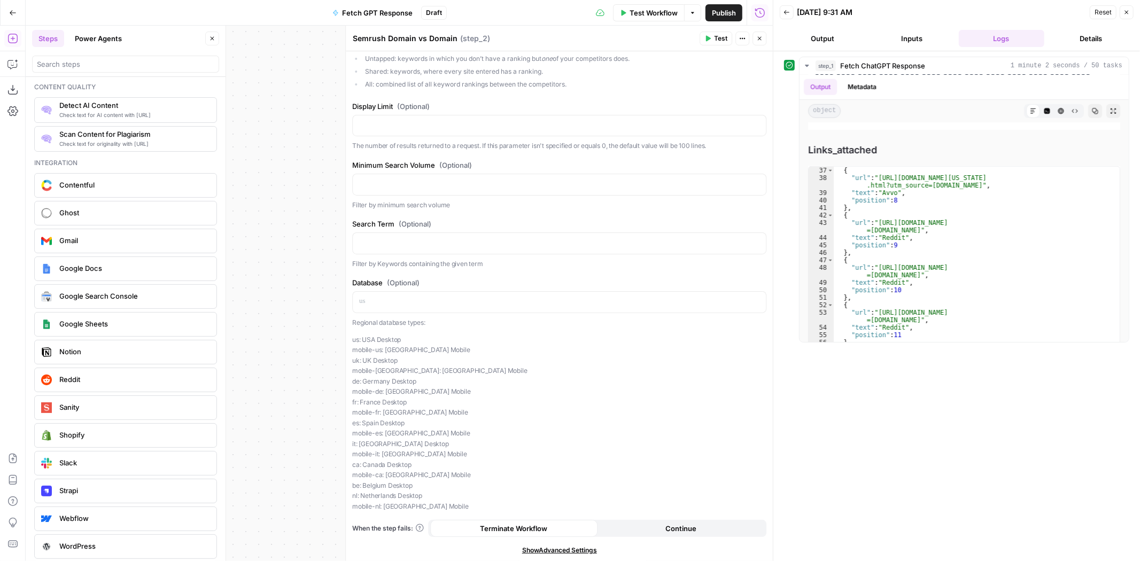
scroll to position [1853, 0]
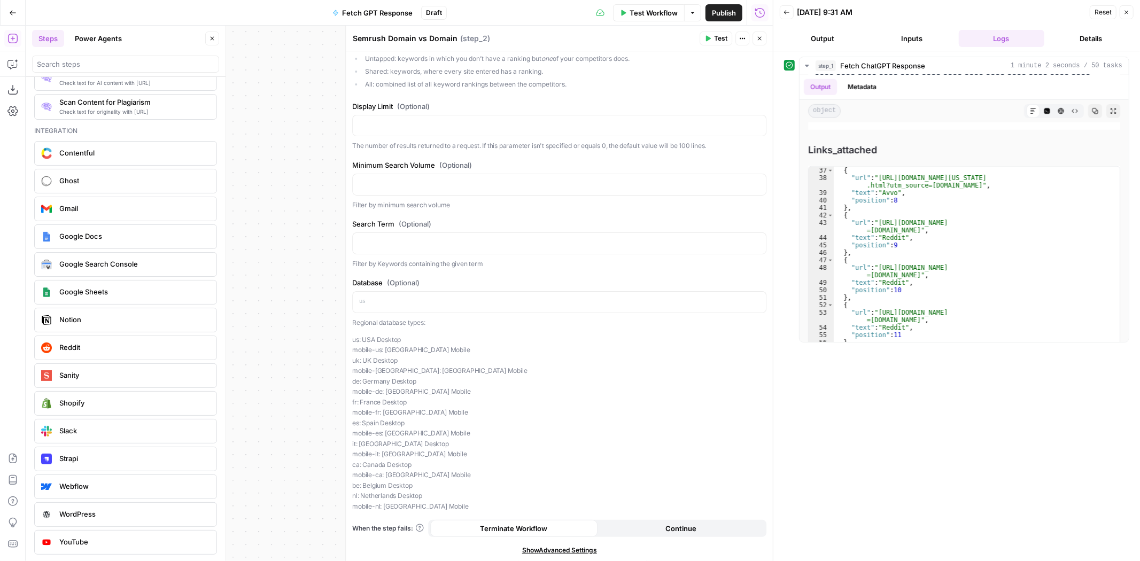
click at [761, 42] on button "Close" at bounding box center [760, 39] width 14 height 14
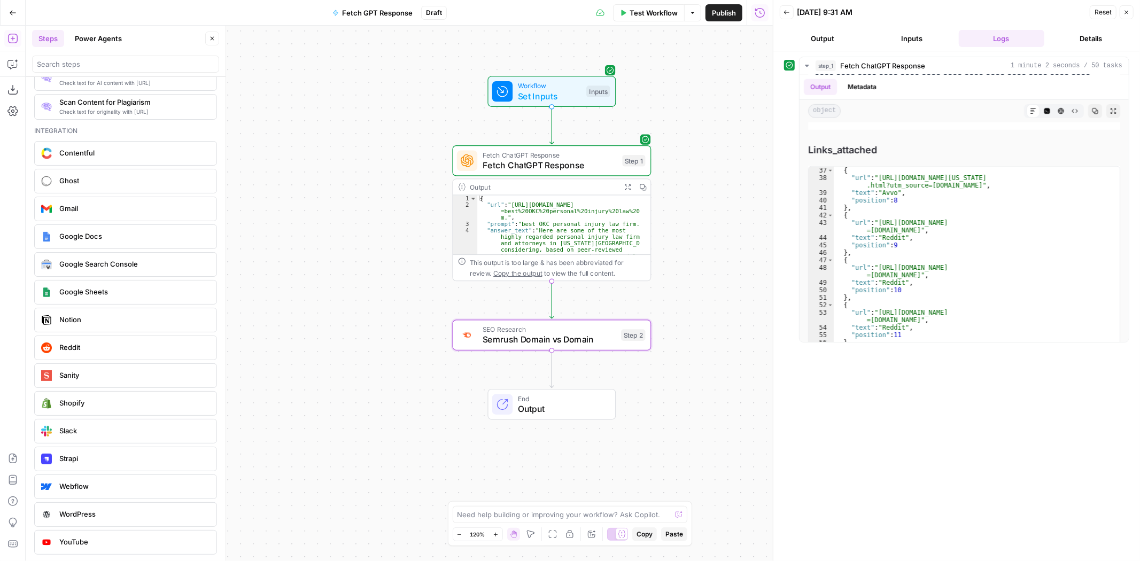
drag, startPoint x: 409, startPoint y: 323, endPoint x: 391, endPoint y: 197, distance: 127.4
click at [391, 197] on div "Workflow Set Inputs Inputs Fetch ChatGPT Response Fetch ChatGPT Response Step 1…" at bounding box center [399, 294] width 747 height 536
click at [568, 311] on icon "button" at bounding box center [571, 311] width 9 height 9
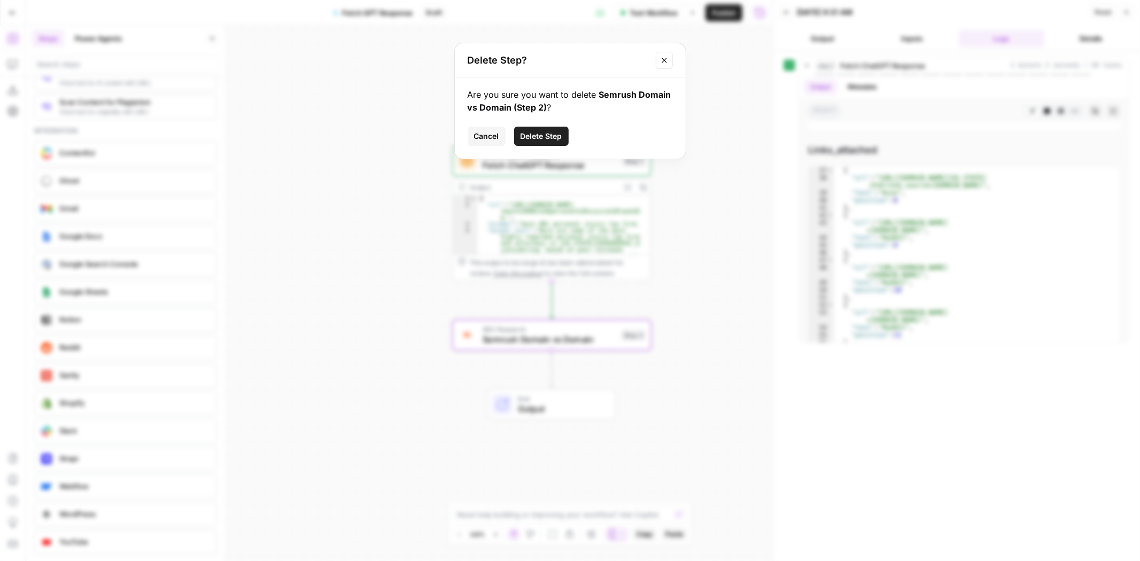
click at [553, 128] on button "Delete Step" at bounding box center [541, 136] width 55 height 19
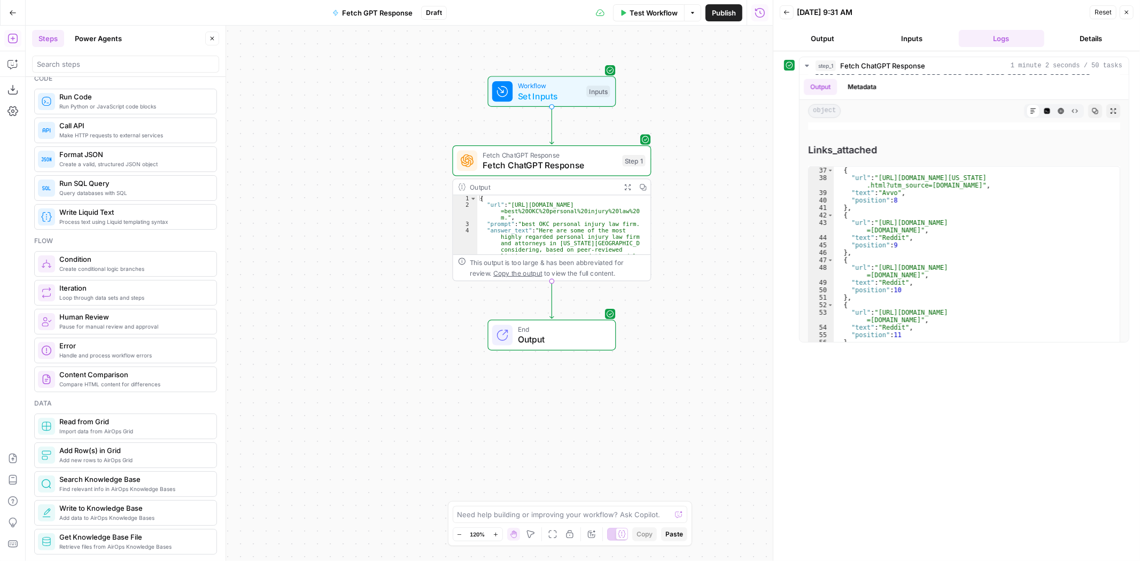
scroll to position [190, 0]
click at [92, 33] on button "Power Agents" at bounding box center [98, 38] width 60 height 17
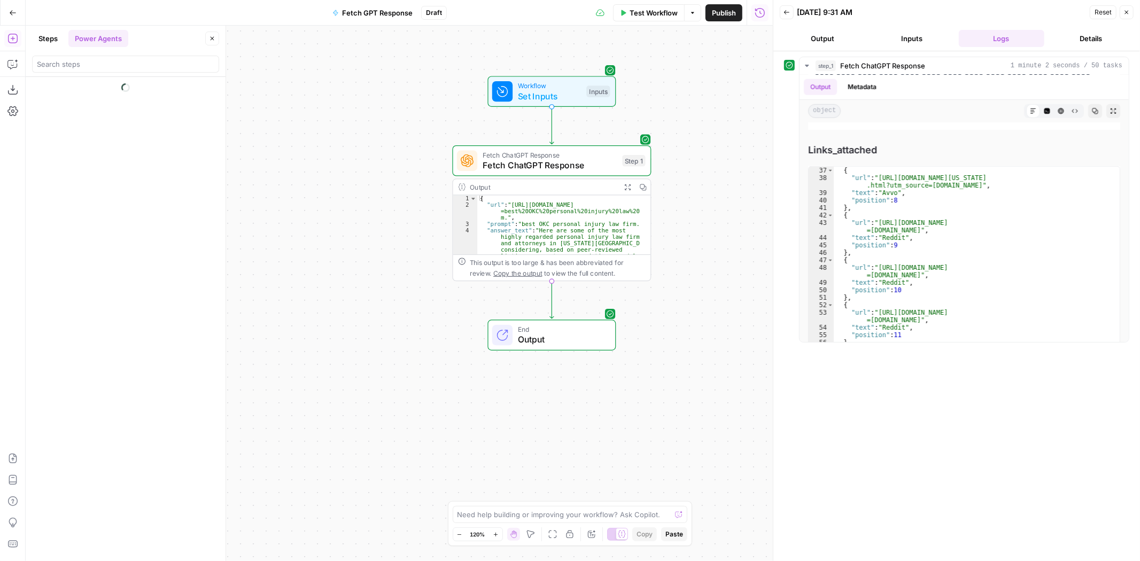
scroll to position [0, 0]
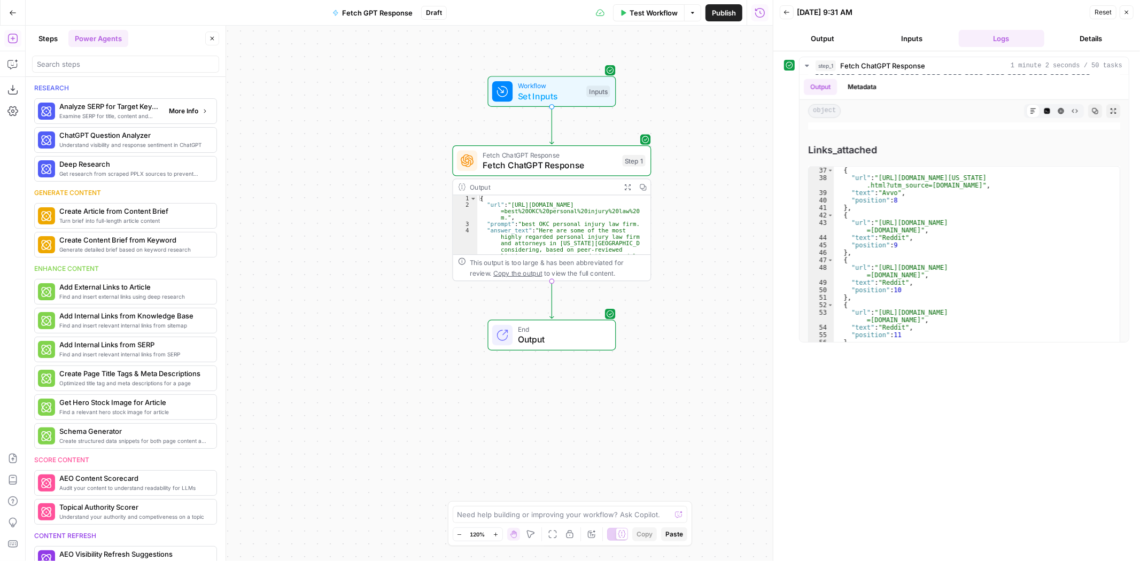
click at [174, 106] on span "More Info" at bounding box center [183, 111] width 29 height 10
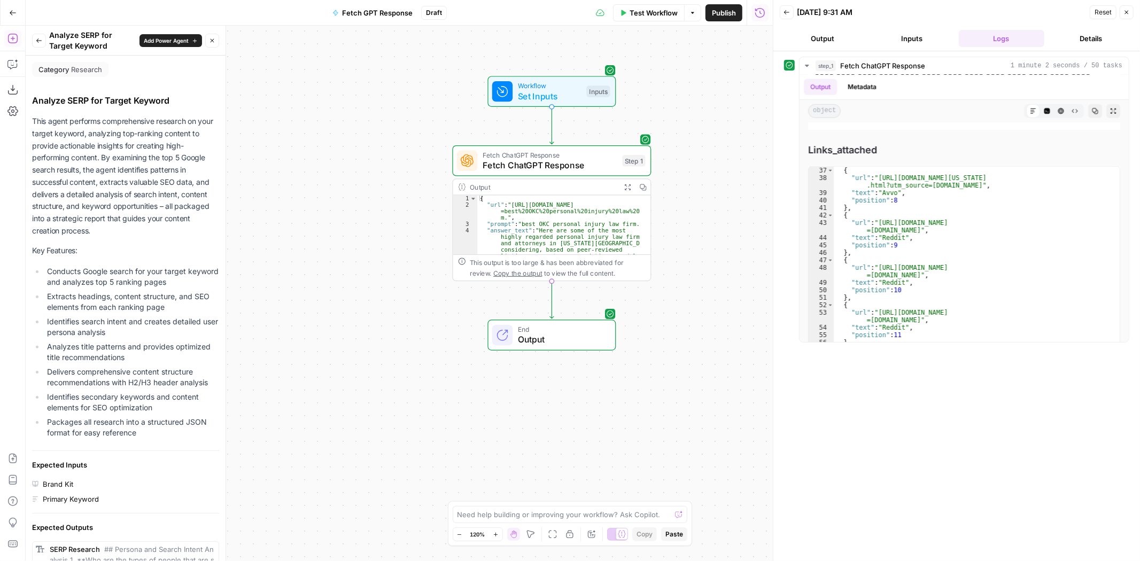
click at [42, 42] on icon "button" at bounding box center [39, 40] width 6 height 6
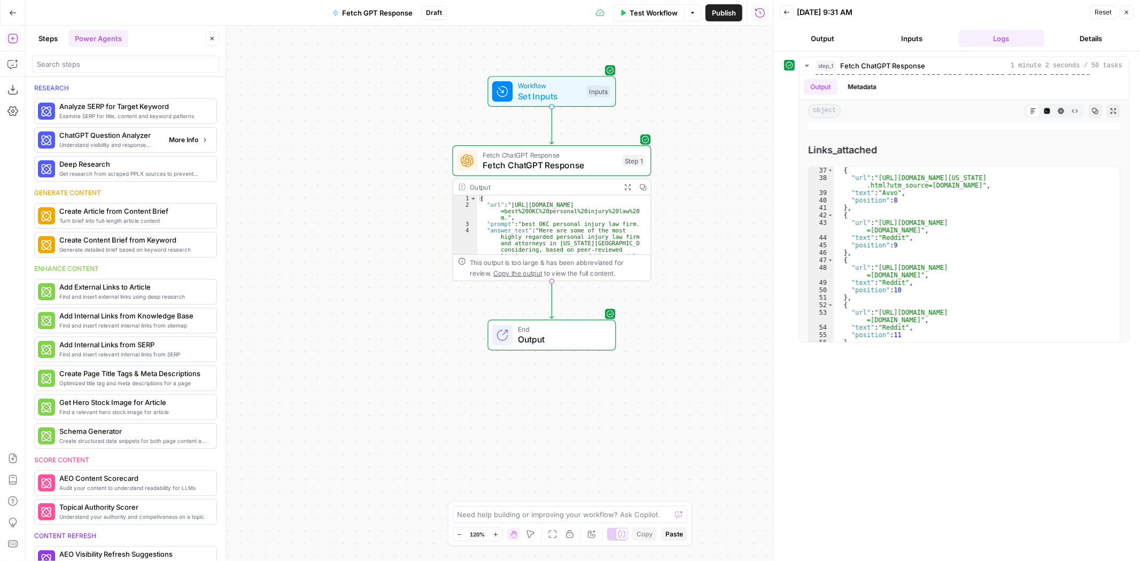
click at [175, 144] on span "More Info" at bounding box center [183, 140] width 29 height 10
